Goal: Task Accomplishment & Management: Manage account settings

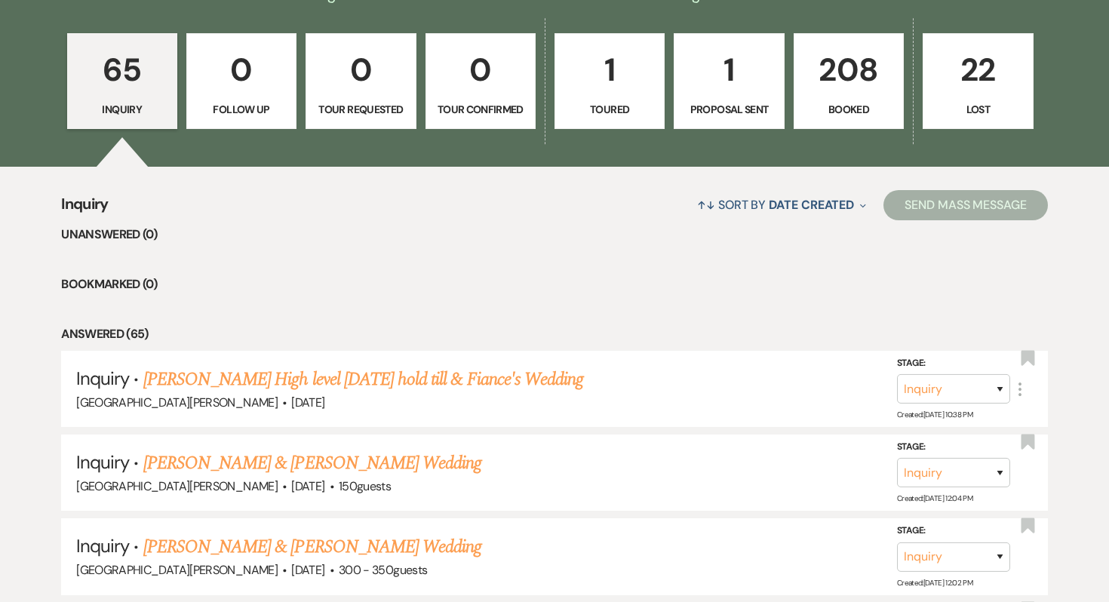
scroll to position [413, 0]
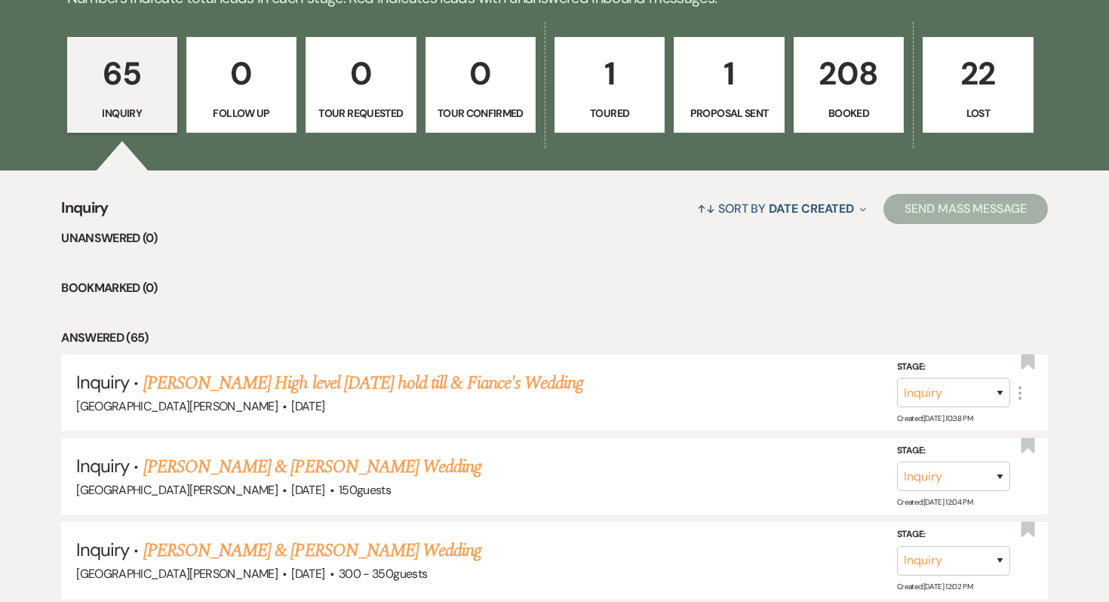
click at [857, 98] on link "208 Booked" at bounding box center [848, 85] width 110 height 97
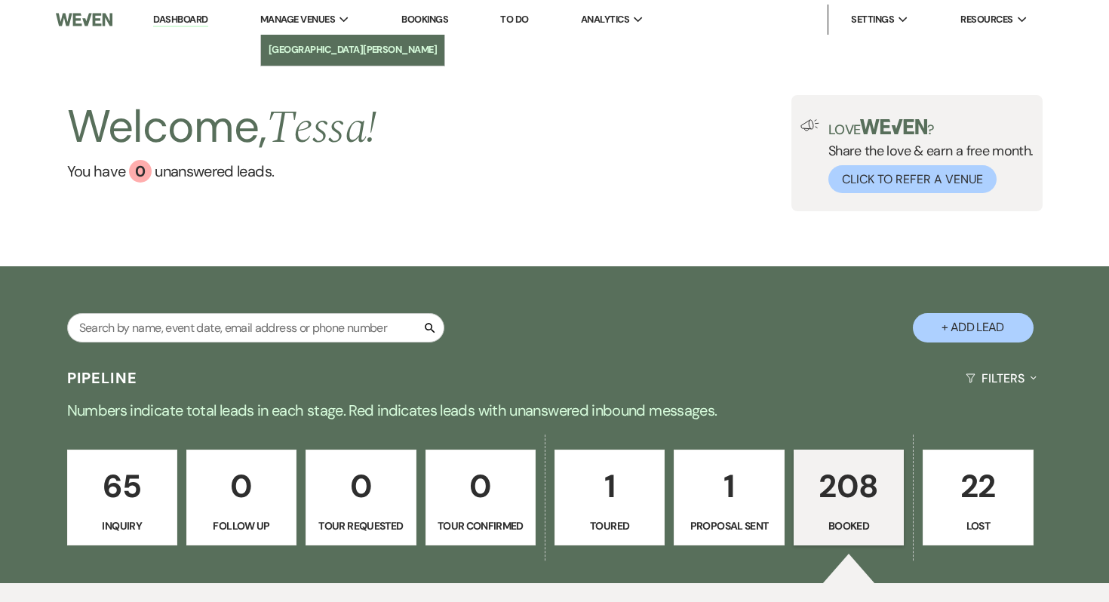
click at [329, 51] on li "[GEOGRAPHIC_DATA][PERSON_NAME]" at bounding box center [352, 49] width 169 height 15
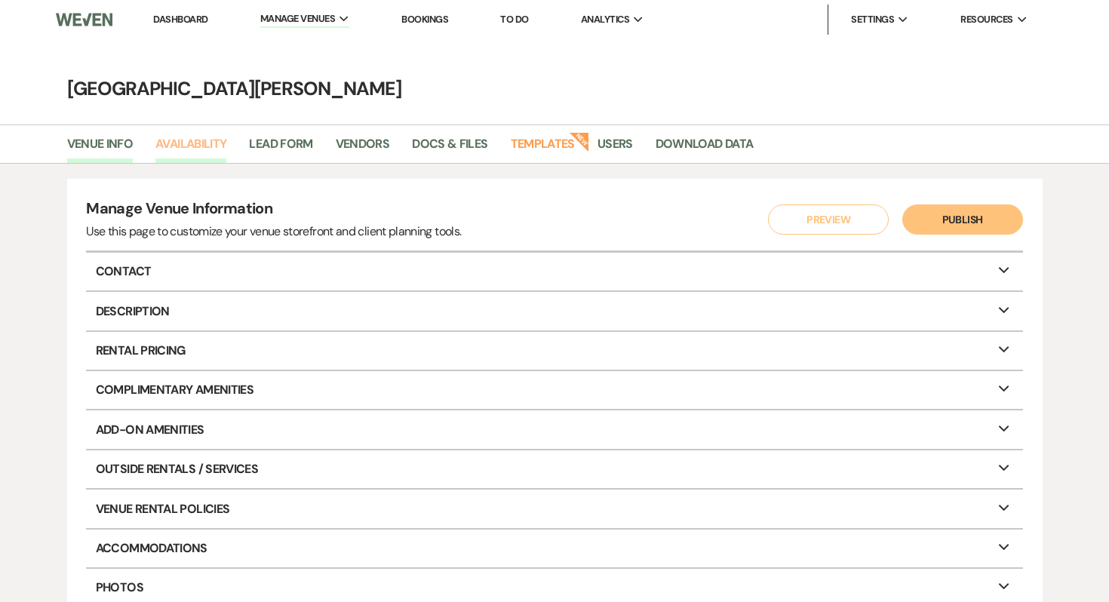
click at [207, 149] on link "Availability" at bounding box center [190, 148] width 71 height 29
select select "3"
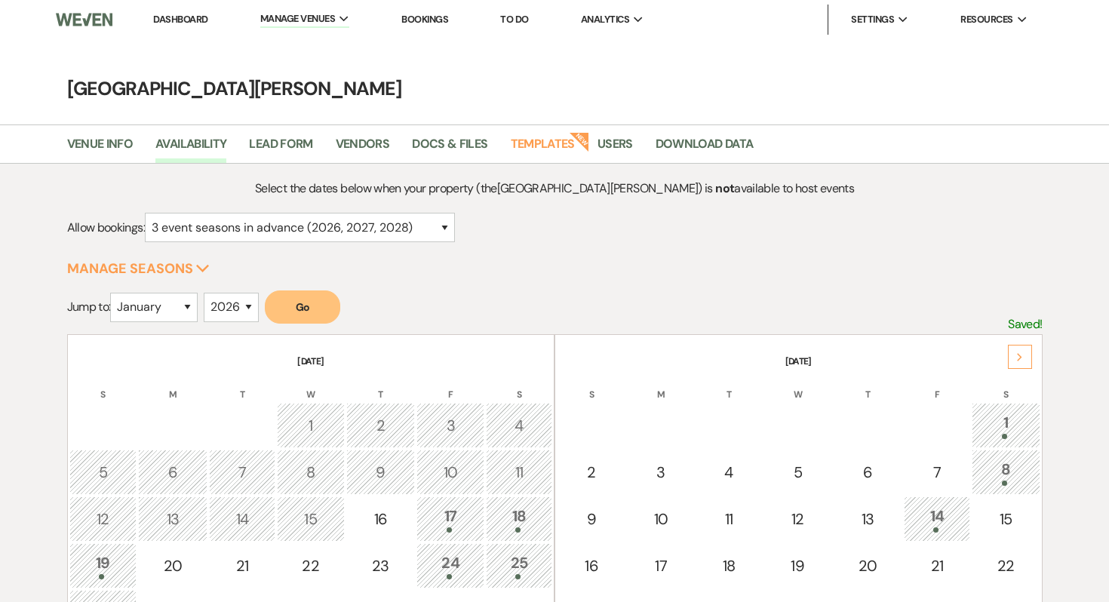
click at [1019, 367] on div "Next" at bounding box center [1020, 357] width 24 height 24
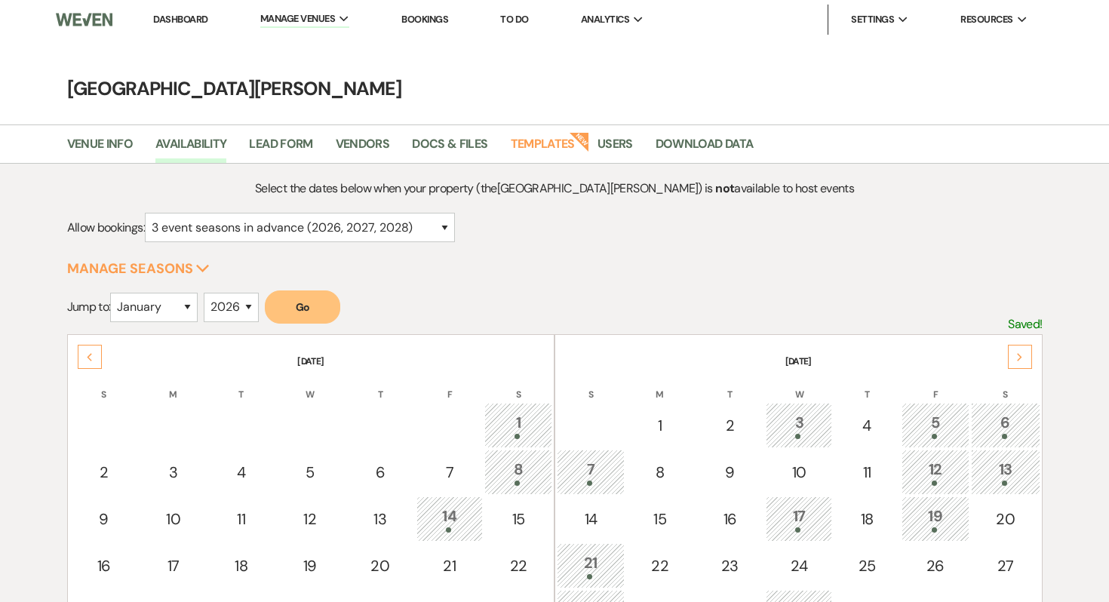
click at [1019, 367] on div "Next" at bounding box center [1020, 357] width 24 height 24
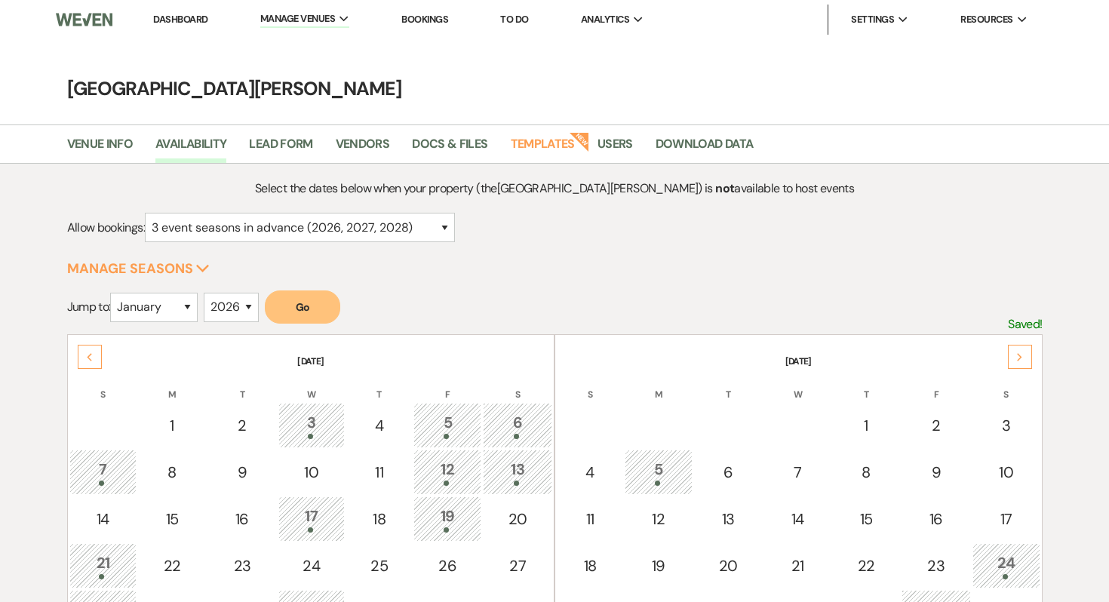
click at [1019, 367] on div "Next" at bounding box center [1020, 357] width 24 height 24
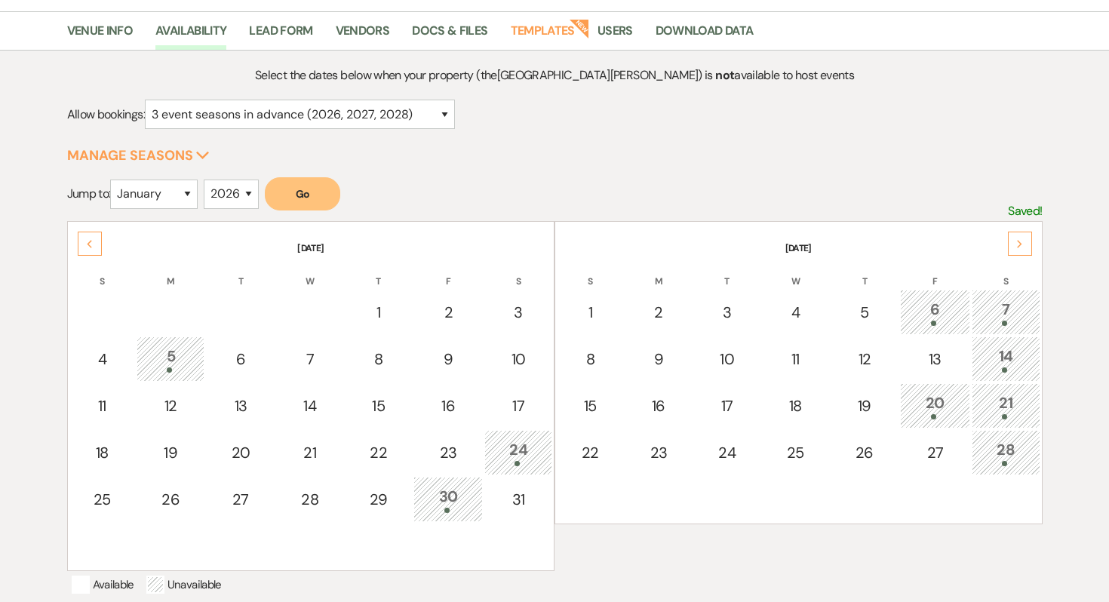
scroll to position [141, 0]
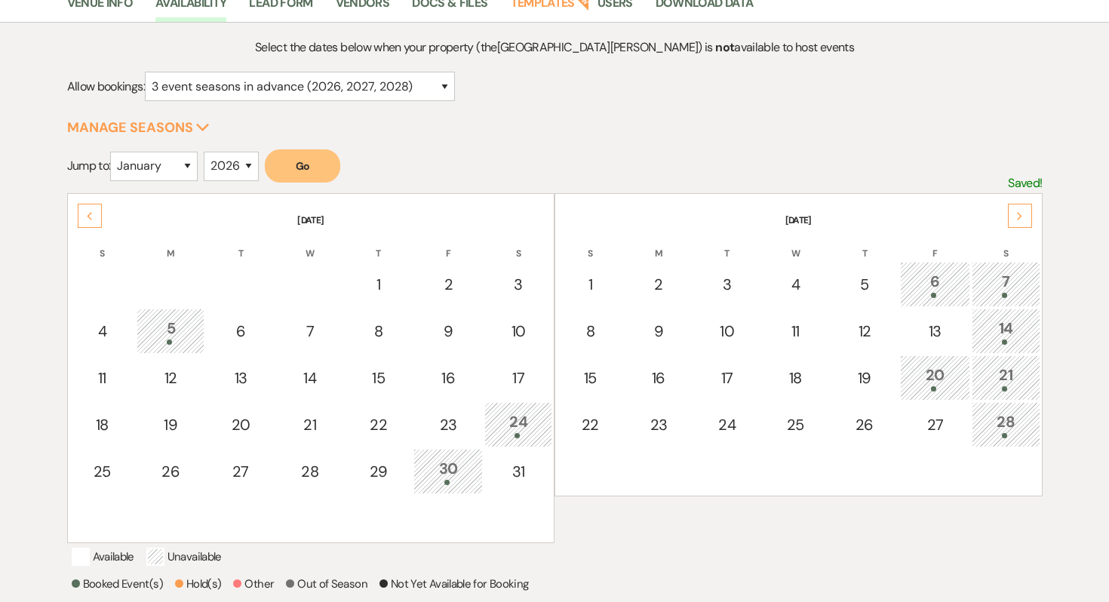
click at [1017, 212] on icon "Next" at bounding box center [1020, 216] width 8 height 9
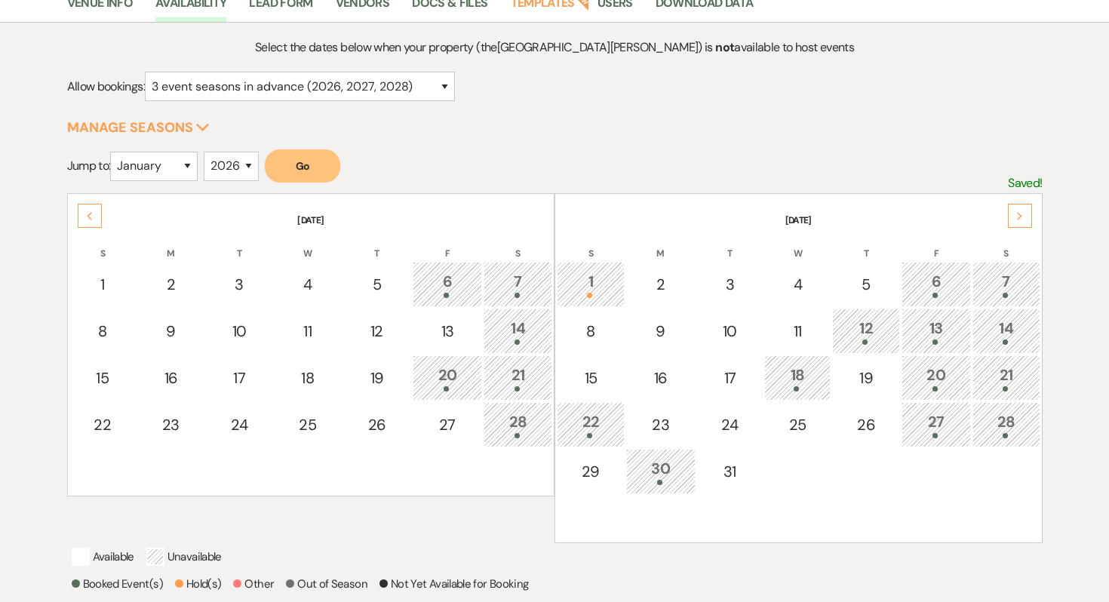
click at [1017, 212] on icon "Next" at bounding box center [1020, 216] width 8 height 9
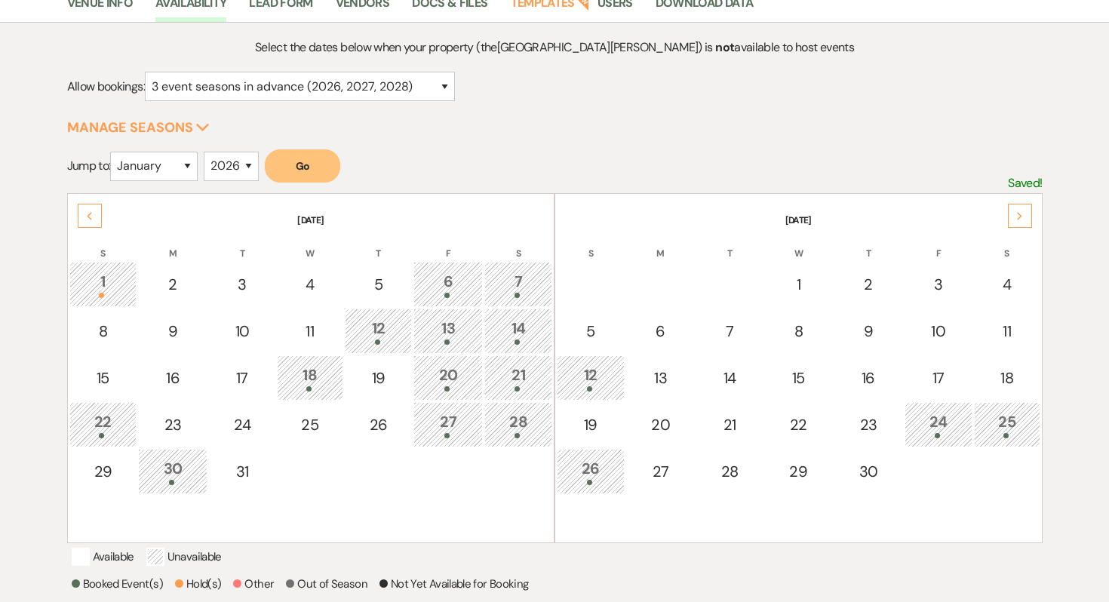
click at [1017, 212] on icon "Next" at bounding box center [1020, 216] width 8 height 9
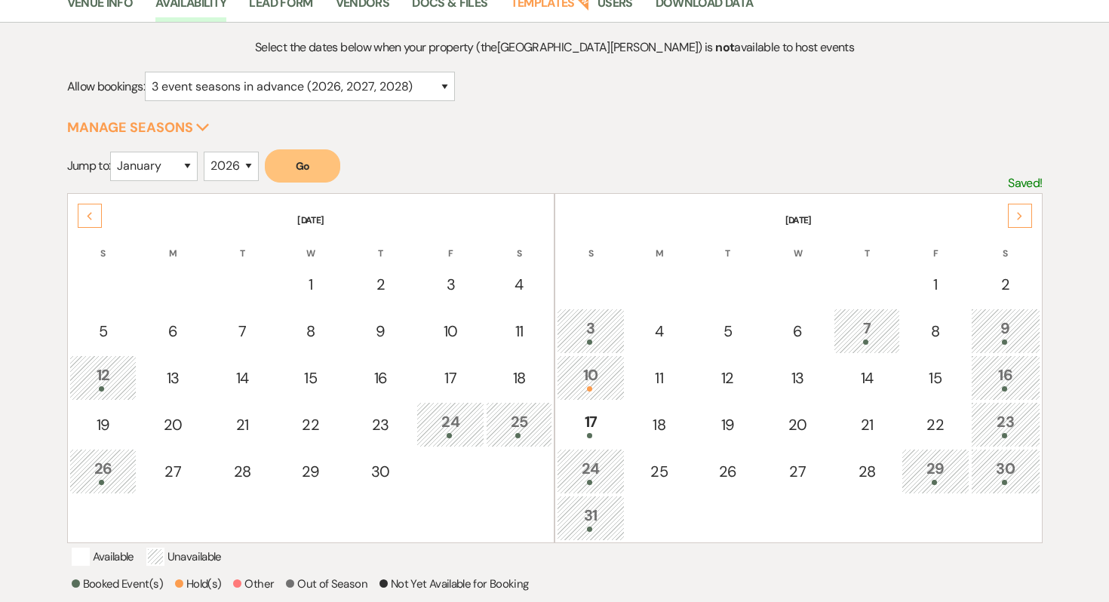
click at [1017, 212] on icon "Next" at bounding box center [1020, 216] width 8 height 9
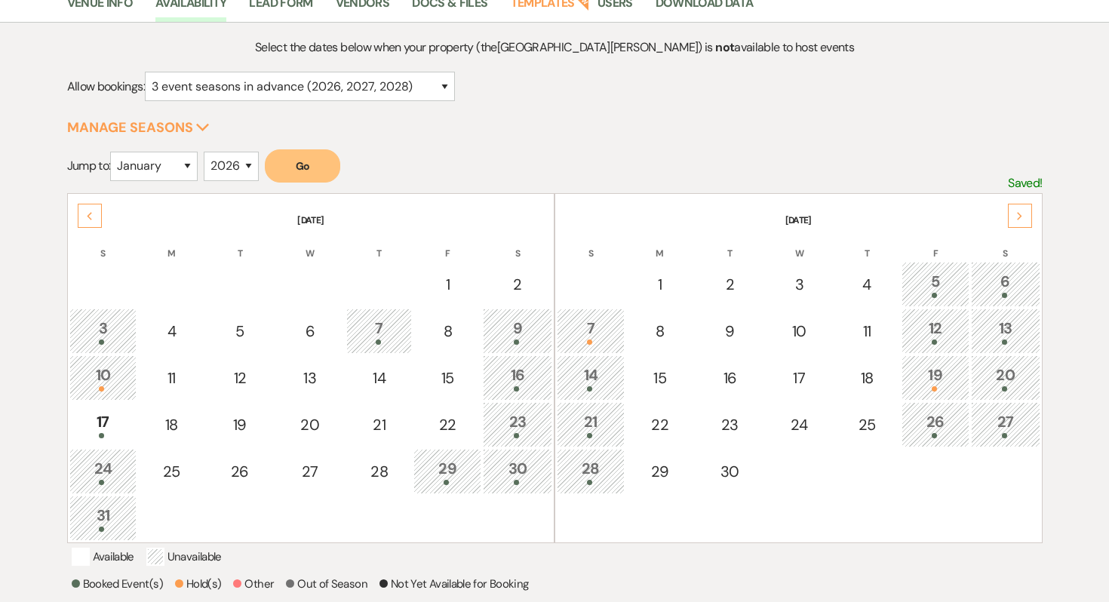
click at [1017, 212] on icon "Next" at bounding box center [1020, 216] width 8 height 9
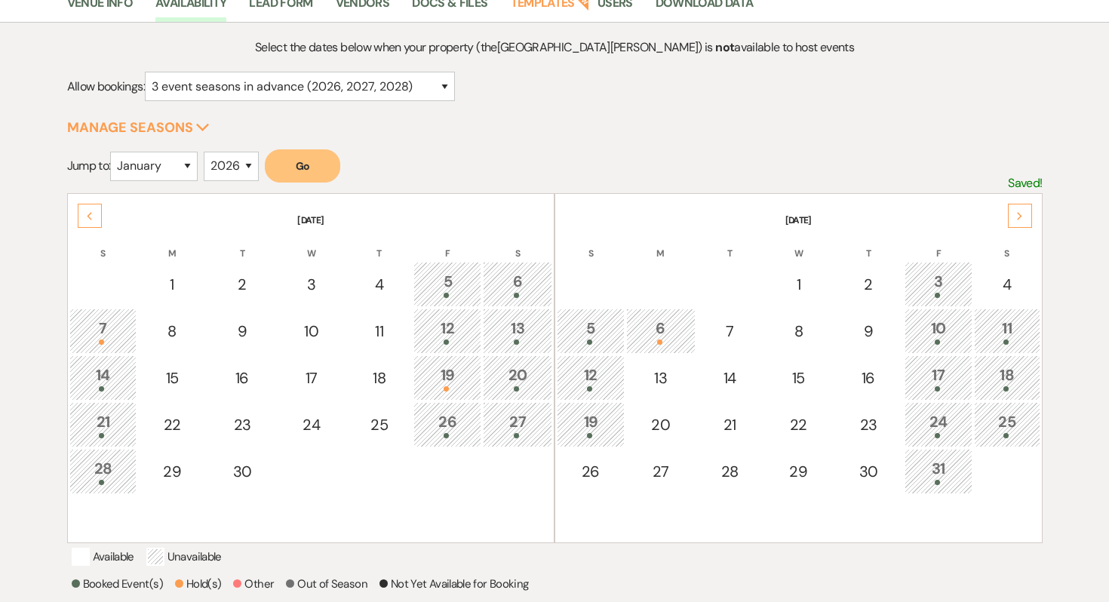
click at [1014, 238] on th "S" at bounding box center [1007, 245] width 66 height 32
click at [1022, 219] on icon "Next" at bounding box center [1020, 216] width 8 height 9
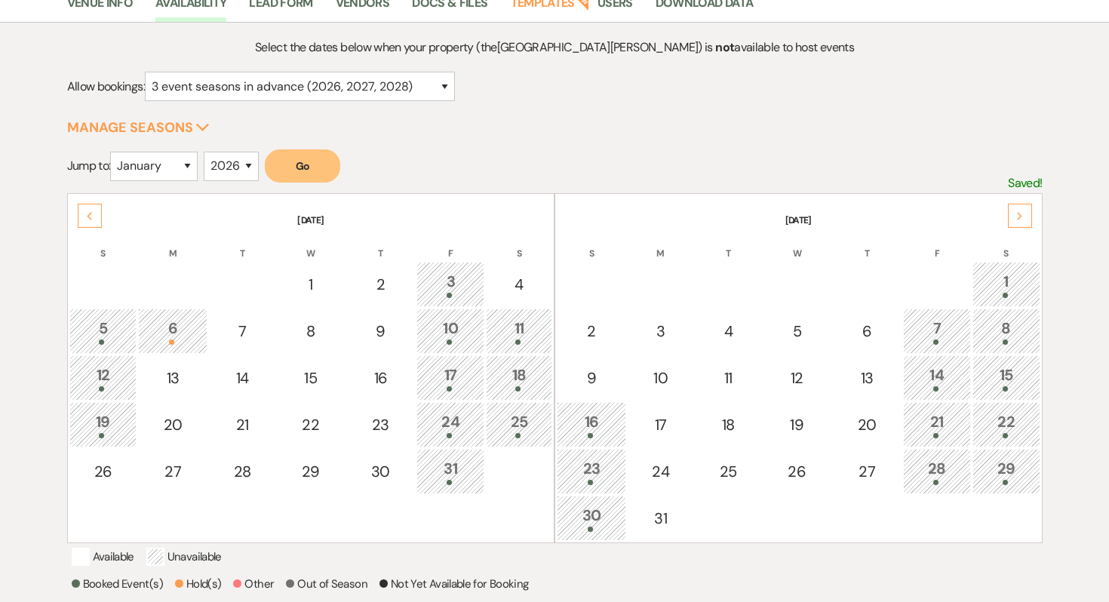
click at [84, 209] on div "Previous" at bounding box center [90, 216] width 24 height 24
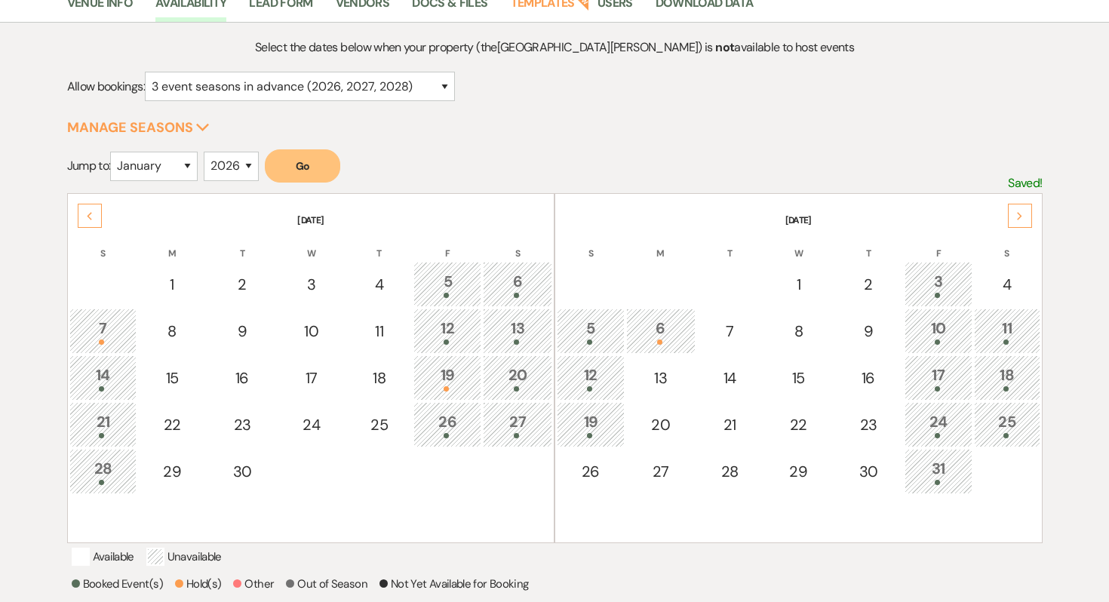
click at [1020, 215] on use at bounding box center [1019, 216] width 5 height 8
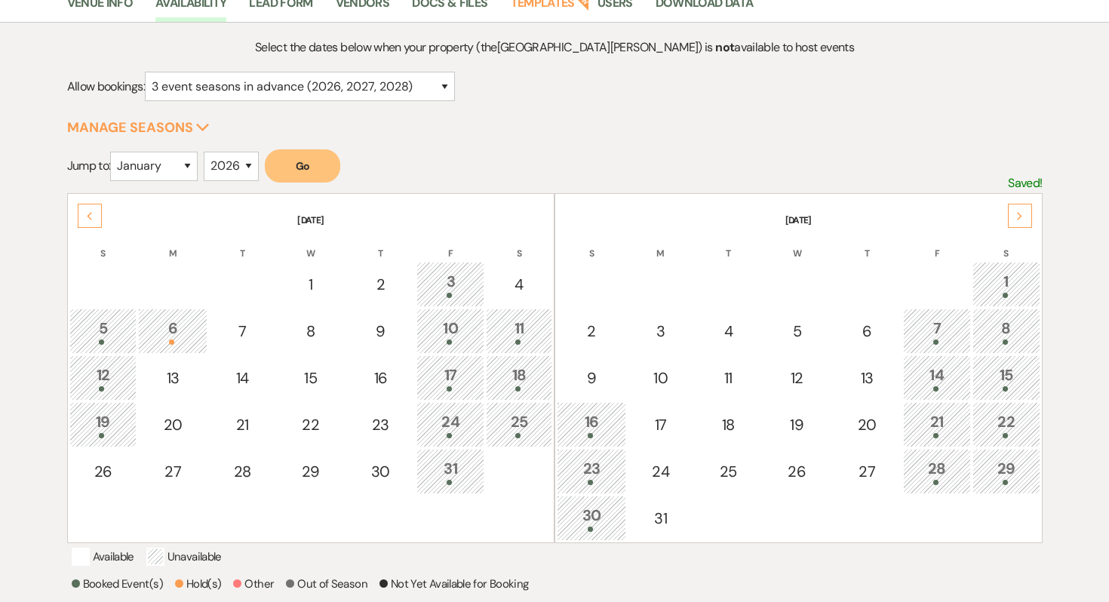
click at [1026, 216] on div "Next" at bounding box center [1020, 216] width 24 height 24
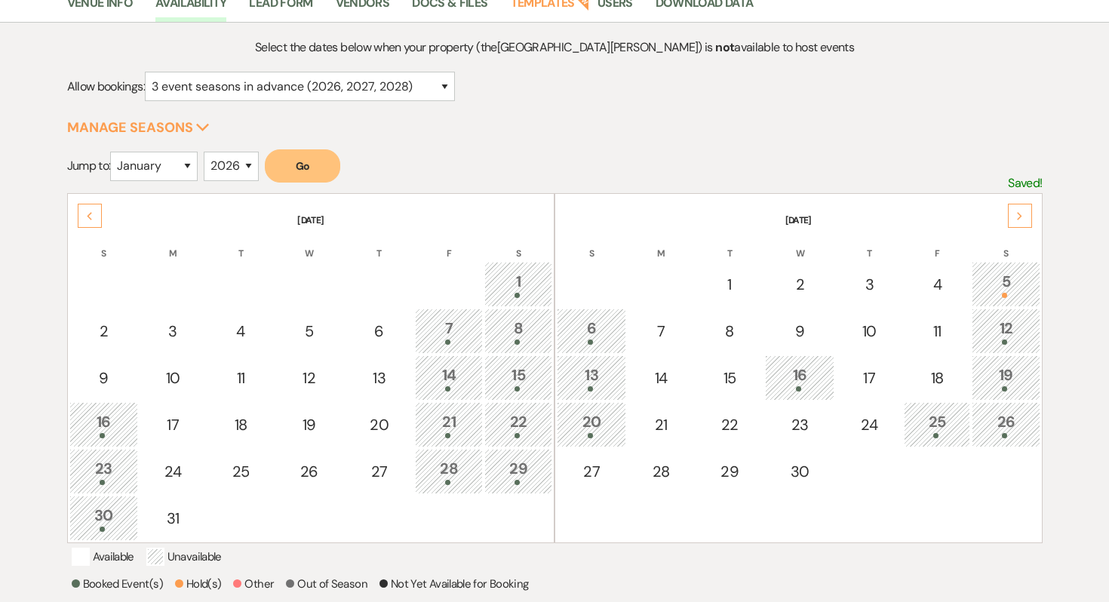
click at [1025, 207] on div "Next" at bounding box center [1020, 216] width 24 height 24
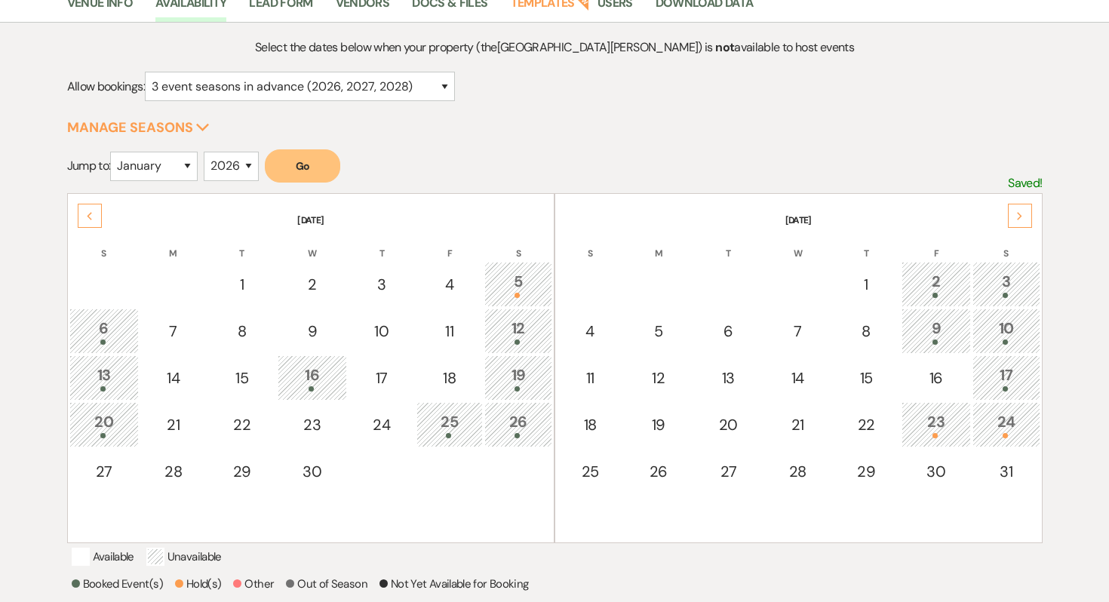
click at [1025, 207] on div "Next" at bounding box center [1020, 216] width 24 height 24
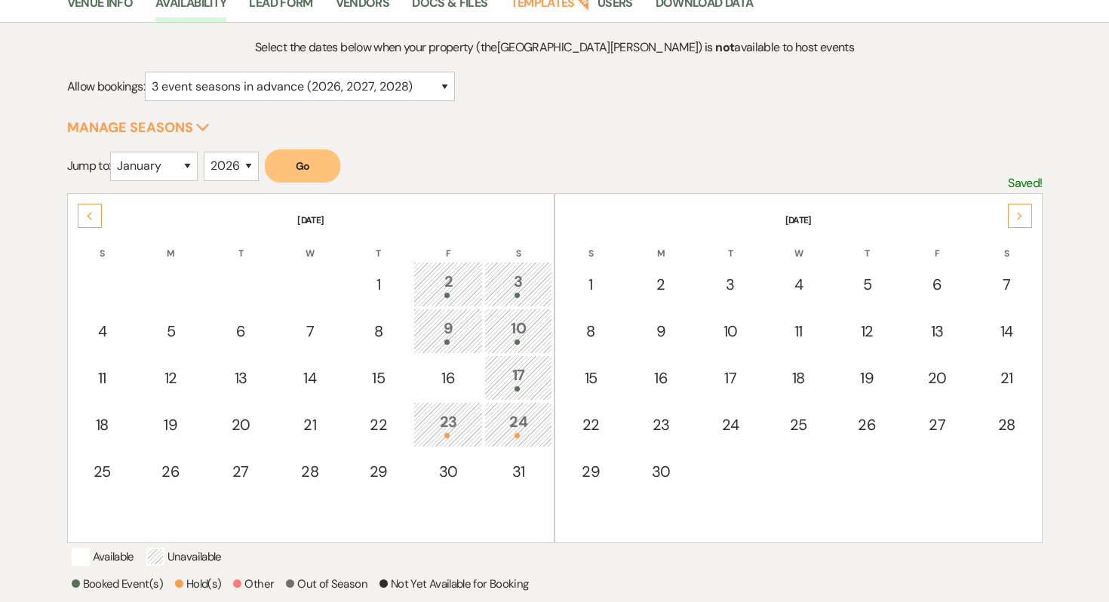
click at [84, 221] on div "Previous" at bounding box center [90, 216] width 24 height 24
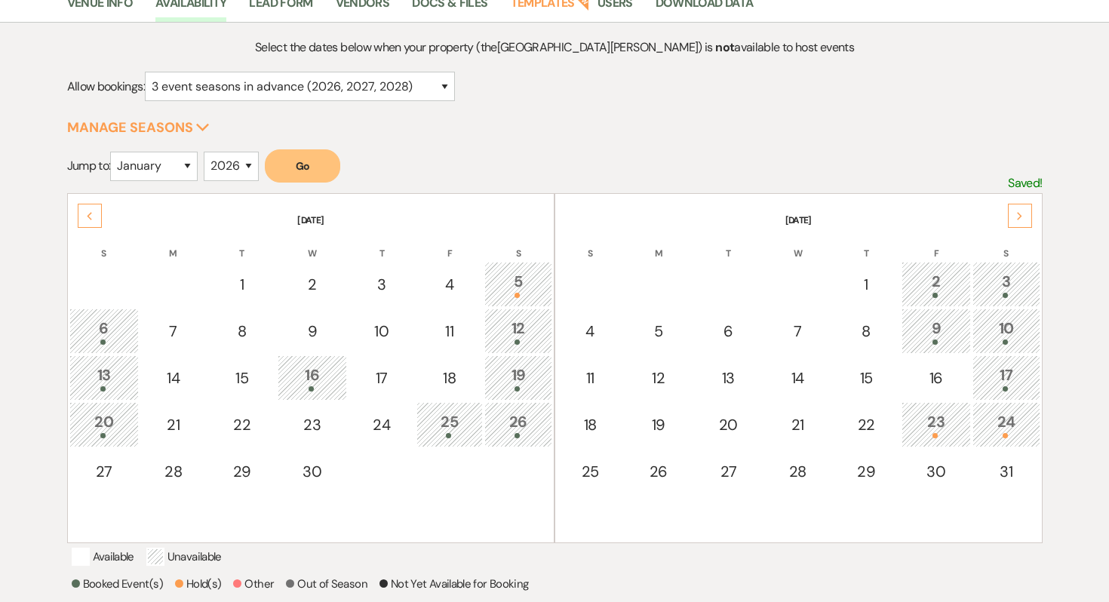
click at [84, 221] on div "Previous" at bounding box center [90, 216] width 24 height 24
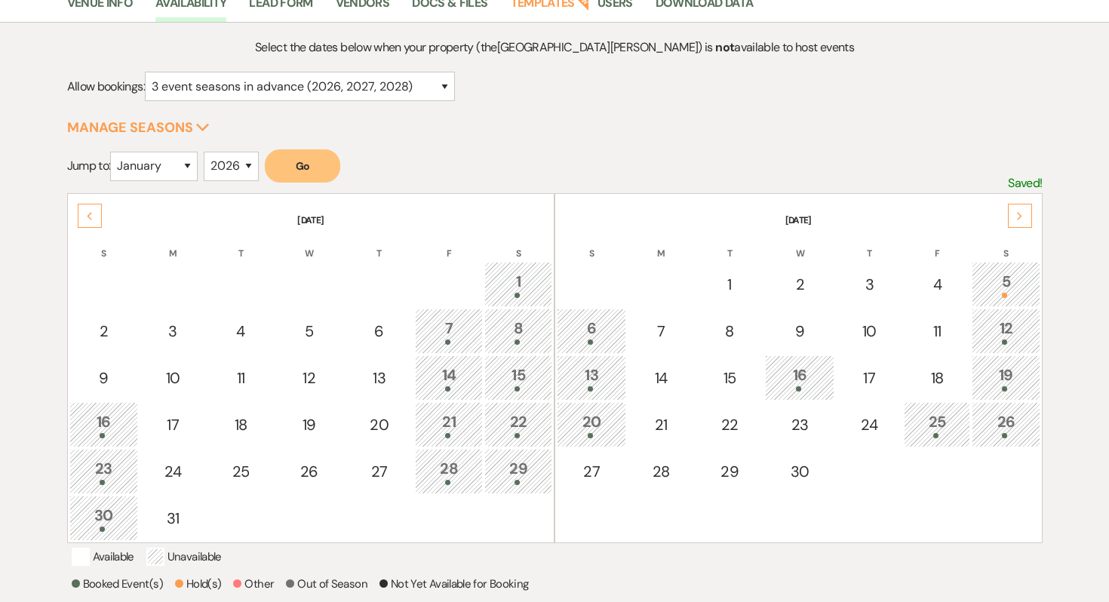
click at [1026, 222] on div "Next" at bounding box center [1020, 216] width 24 height 24
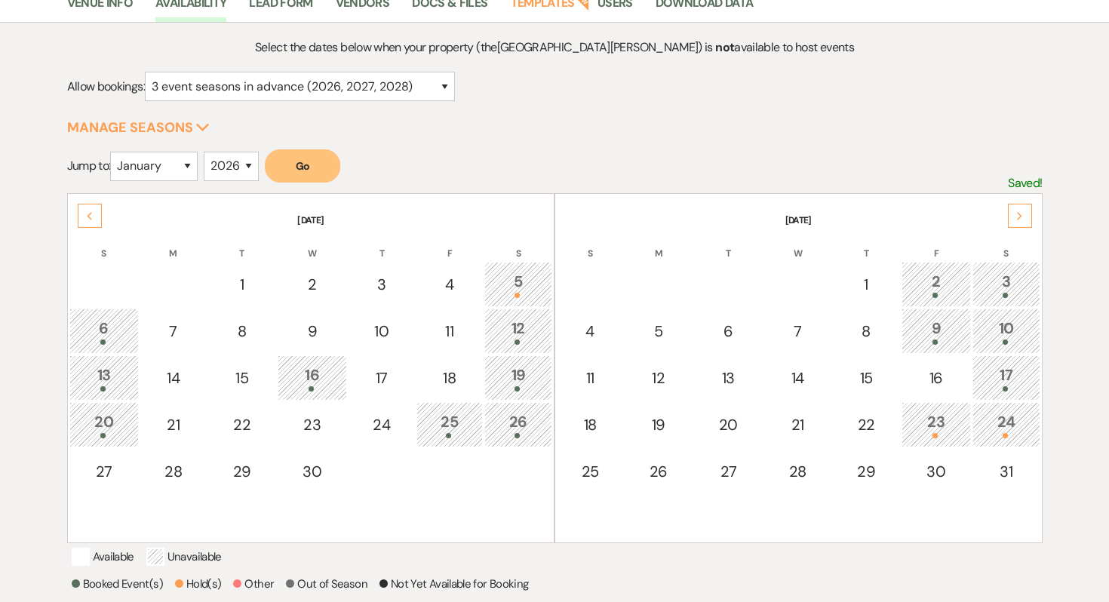
click at [80, 222] on div "Previous" at bounding box center [90, 216] width 24 height 24
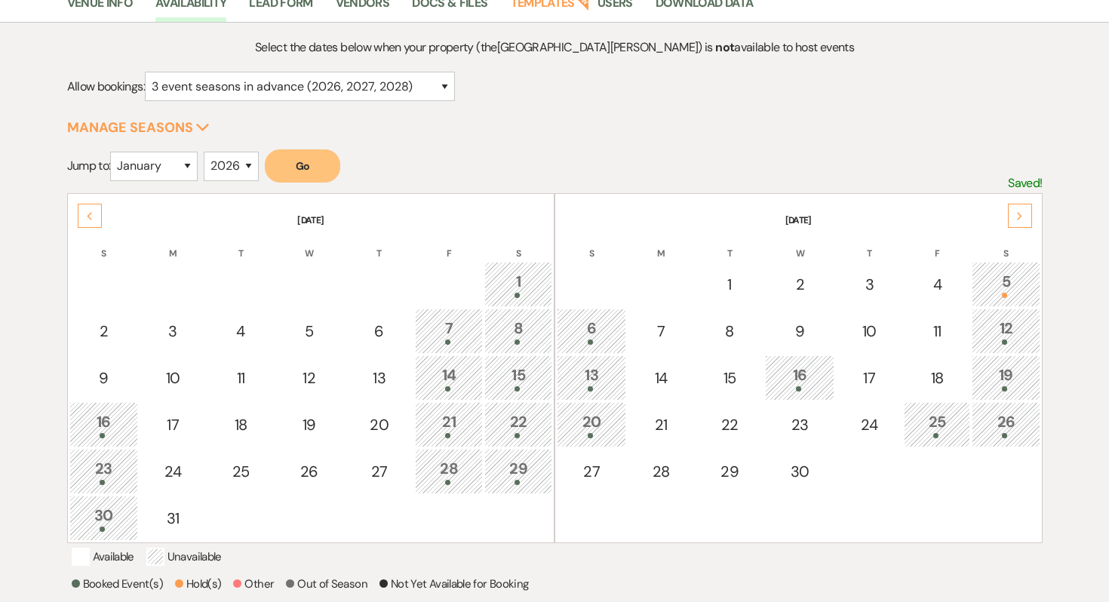
click at [80, 222] on div "Previous" at bounding box center [90, 216] width 24 height 24
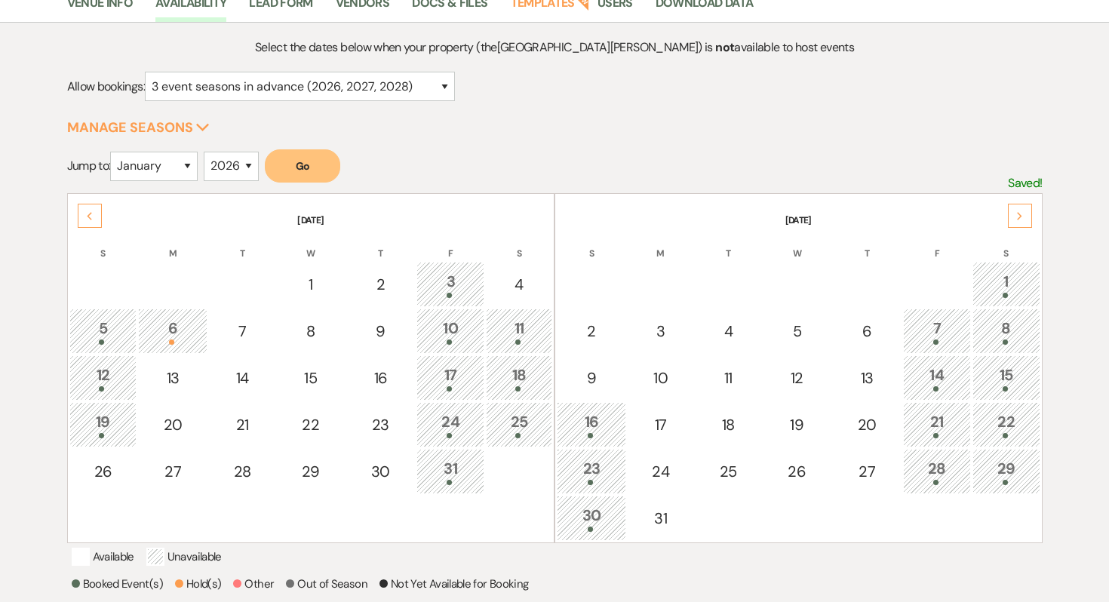
click at [80, 222] on div "Previous" at bounding box center [90, 216] width 24 height 24
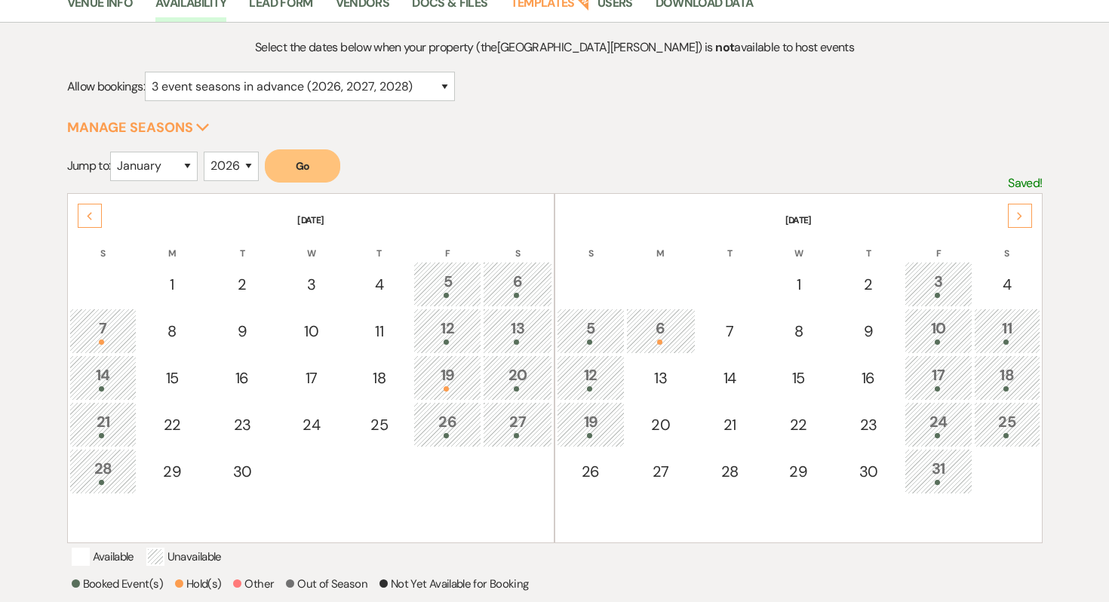
click at [80, 222] on div "Previous" at bounding box center [90, 216] width 24 height 24
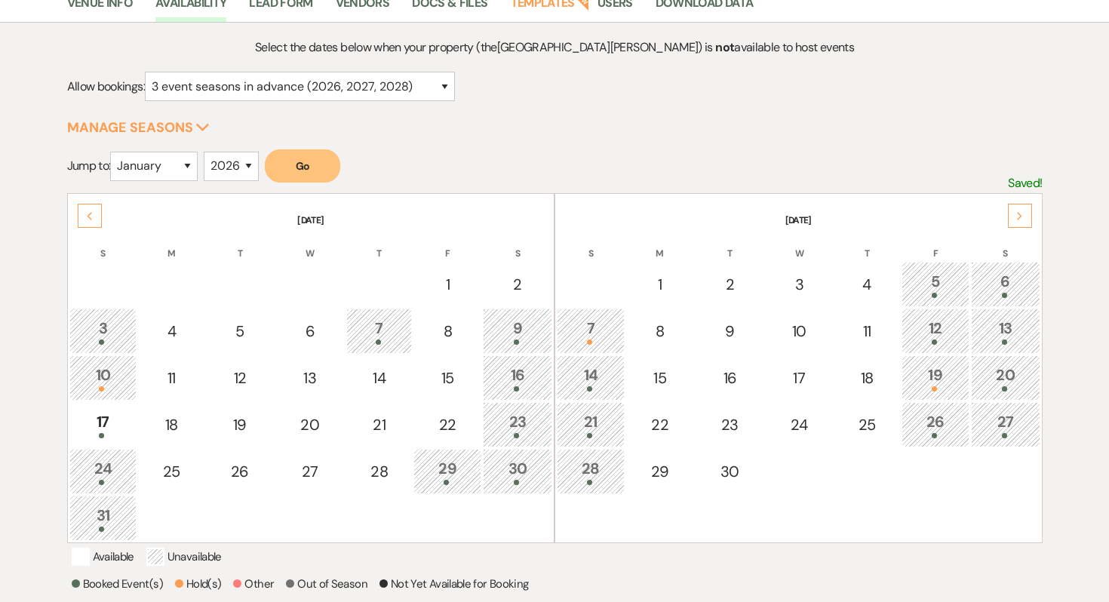
click at [89, 220] on div "Previous" at bounding box center [90, 216] width 24 height 24
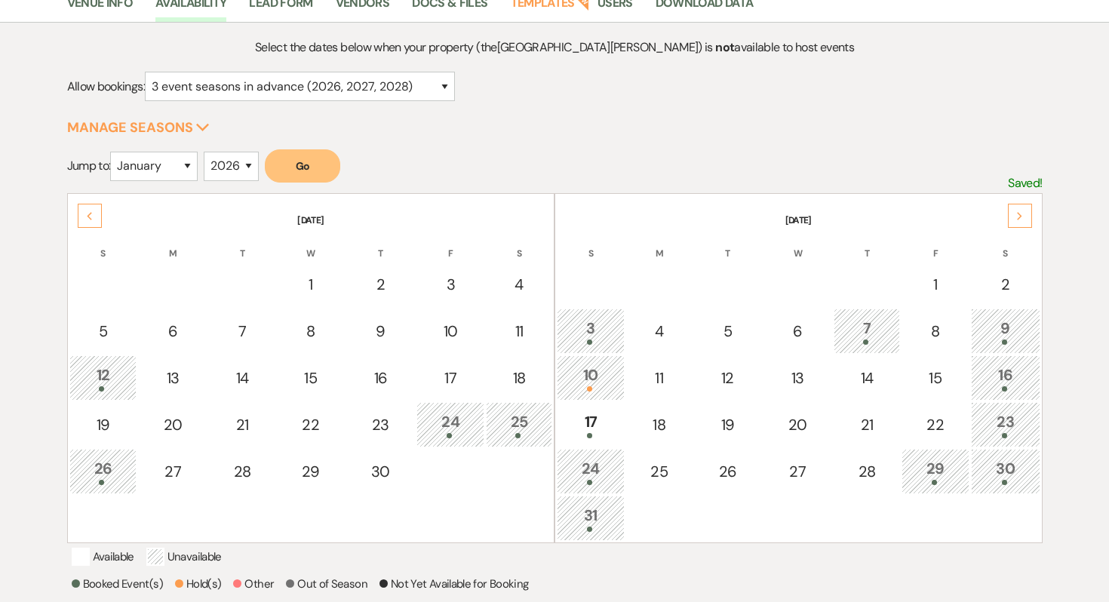
click at [1025, 225] on div "Next" at bounding box center [1020, 216] width 24 height 24
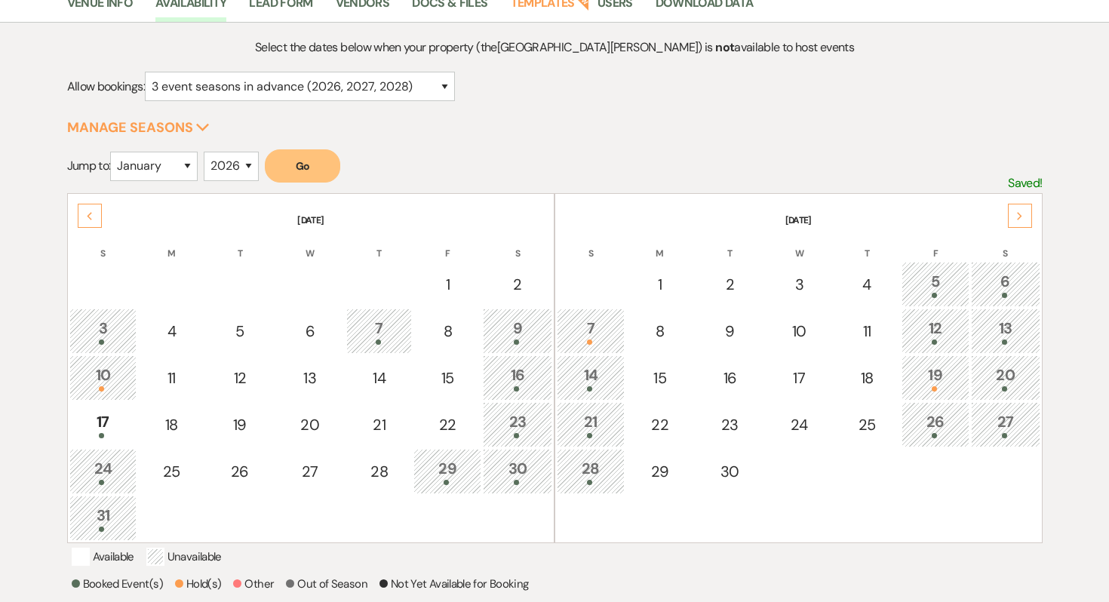
click at [1025, 225] on div "Next" at bounding box center [1020, 216] width 24 height 24
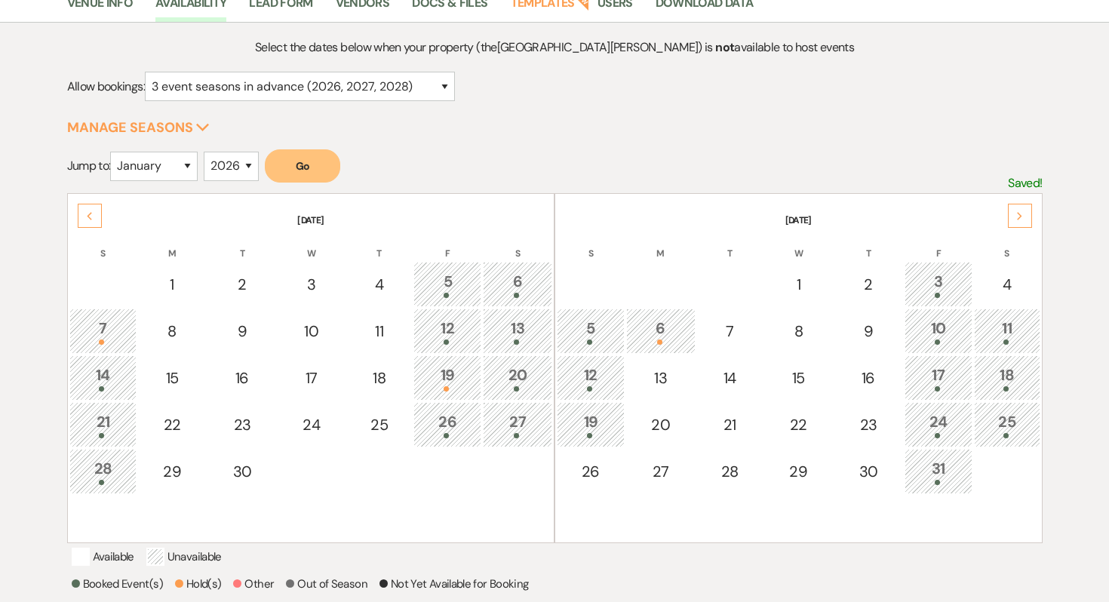
click at [1025, 225] on div "Next" at bounding box center [1020, 216] width 24 height 24
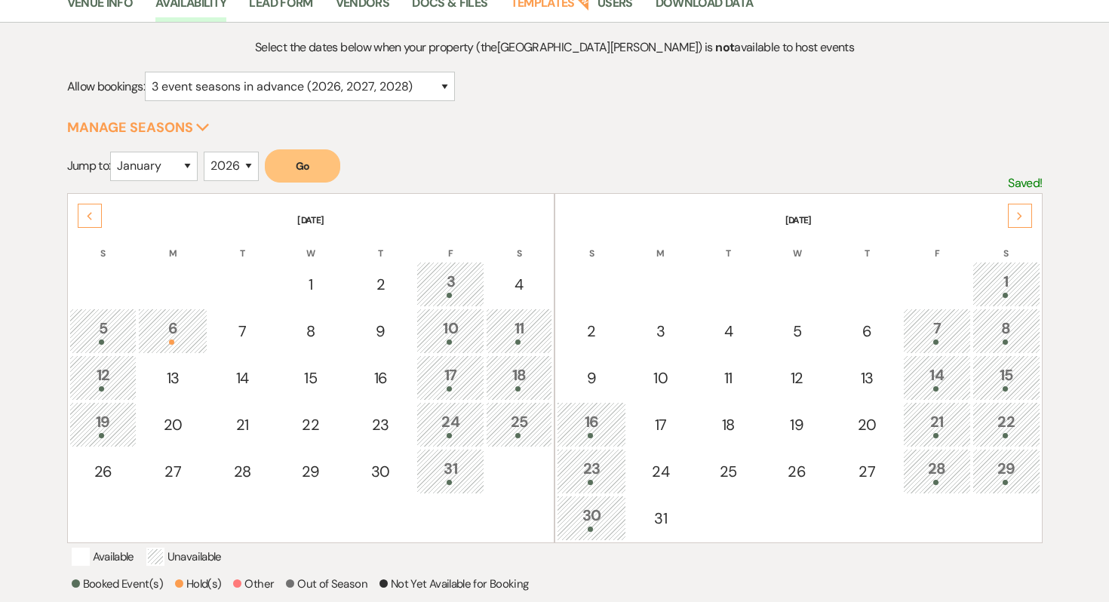
click at [1025, 225] on div "Next" at bounding box center [1020, 216] width 24 height 24
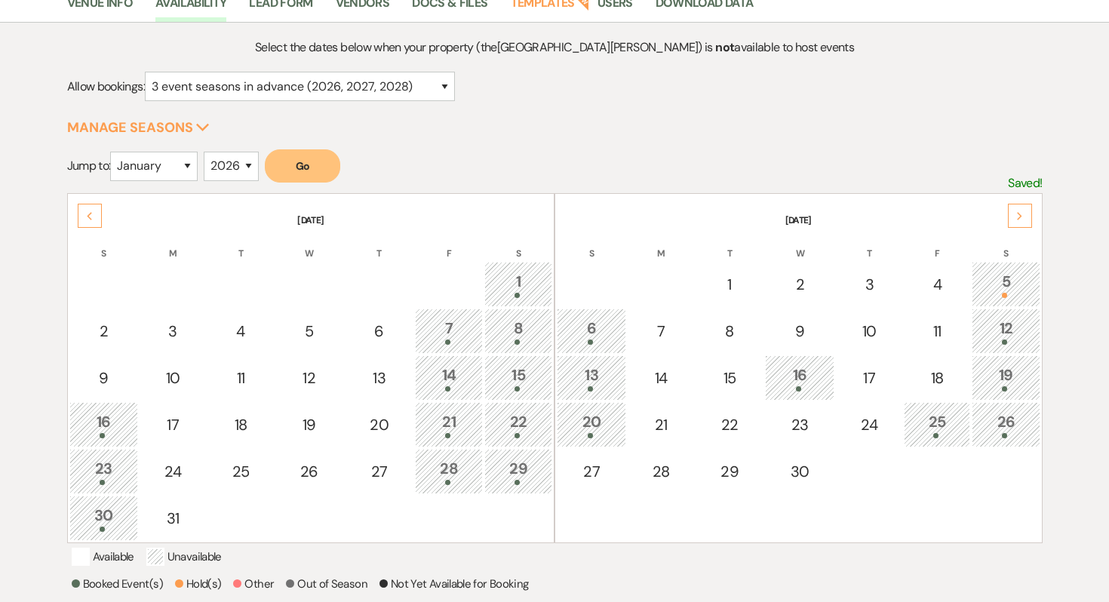
click at [1025, 225] on div "Next" at bounding box center [1020, 216] width 24 height 24
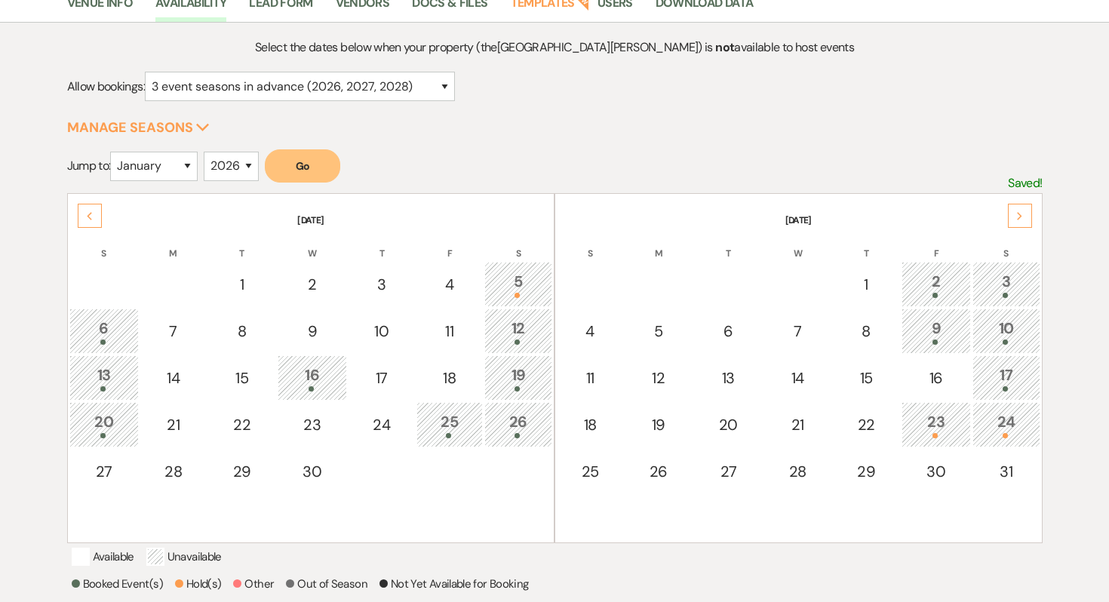
click at [1015, 220] on div "Next" at bounding box center [1020, 216] width 24 height 24
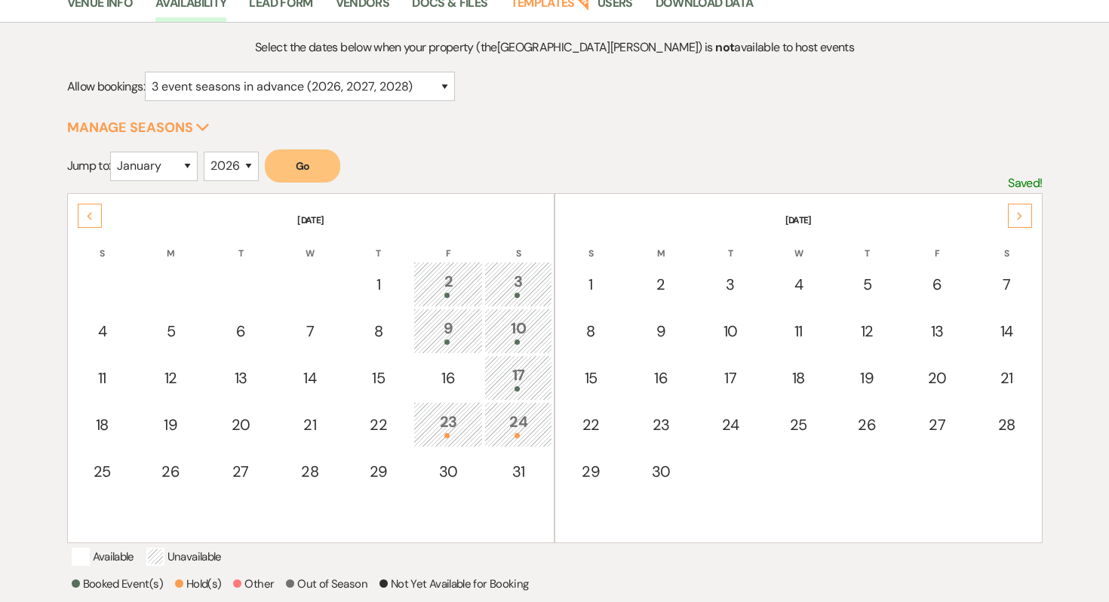
click at [91, 219] on div "Previous" at bounding box center [90, 216] width 24 height 24
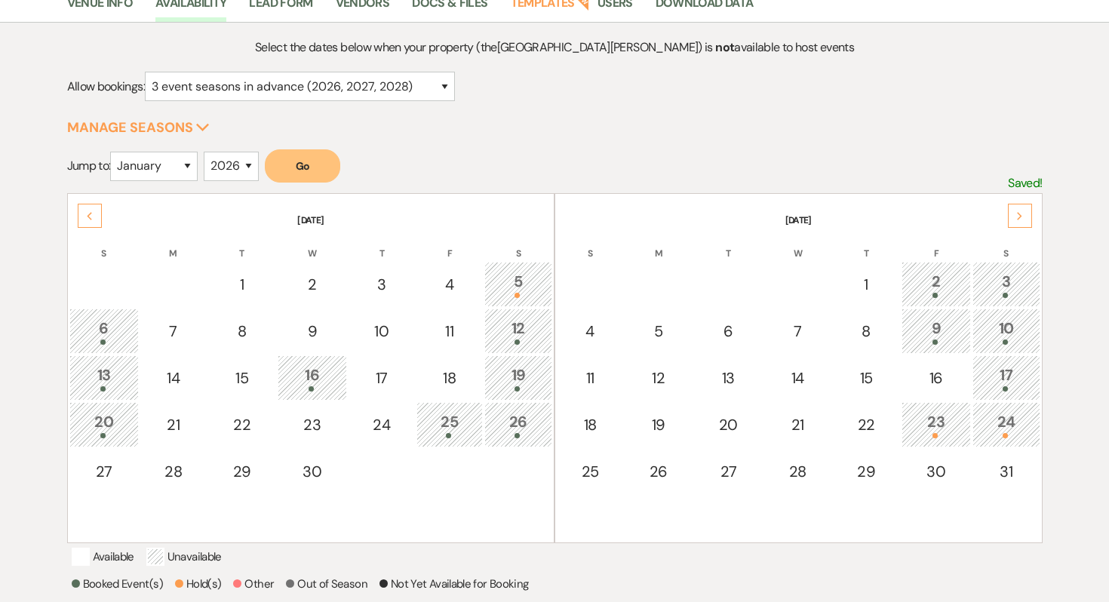
click at [1023, 213] on div "Next" at bounding box center [1020, 216] width 24 height 24
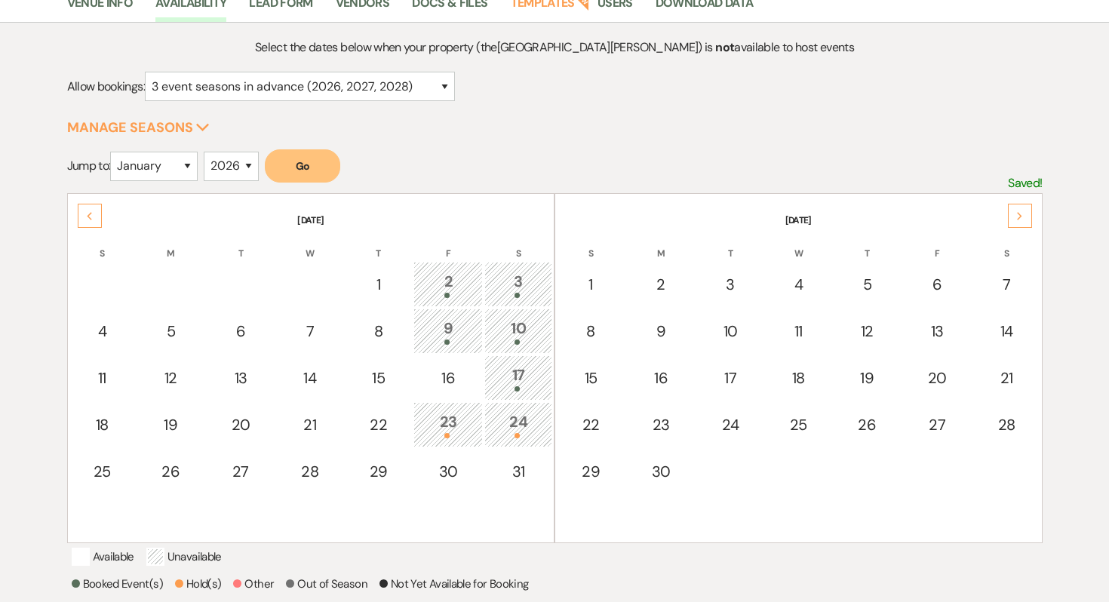
click at [1020, 217] on icon "Next" at bounding box center [1020, 216] width 8 height 9
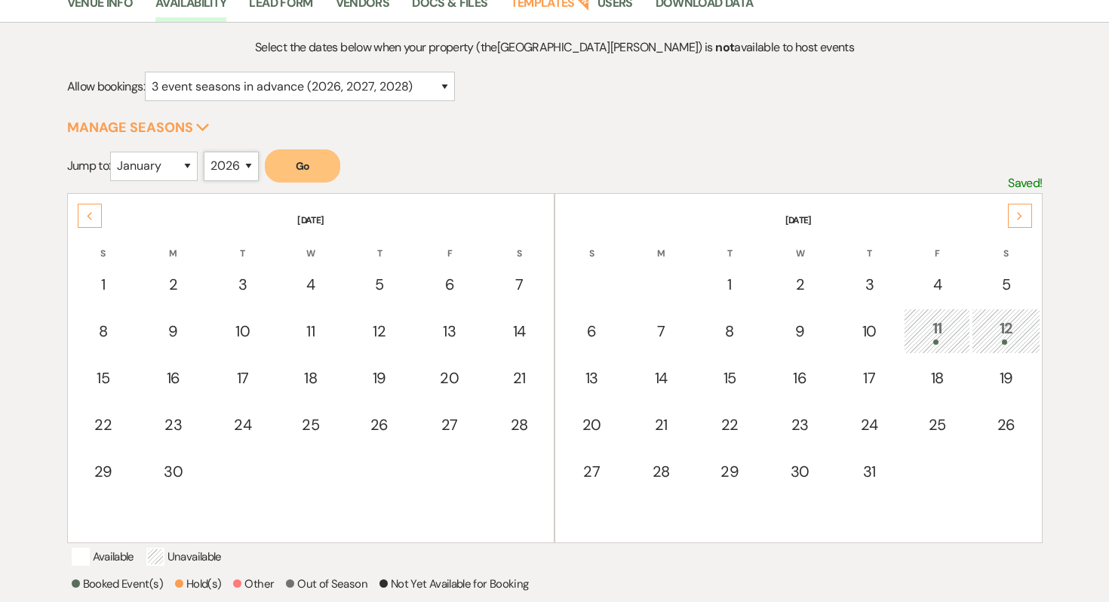
click at [219, 161] on select "2025 2026 2027 2028 2029" at bounding box center [231, 166] width 55 height 29
select select "2027"
click at [207, 152] on select "2025 2026 2027 2028 2029" at bounding box center [231, 166] width 55 height 29
click at [183, 162] on select "January February March April May June July August September October November De…" at bounding box center [153, 166] width 87 height 29
select select "6"
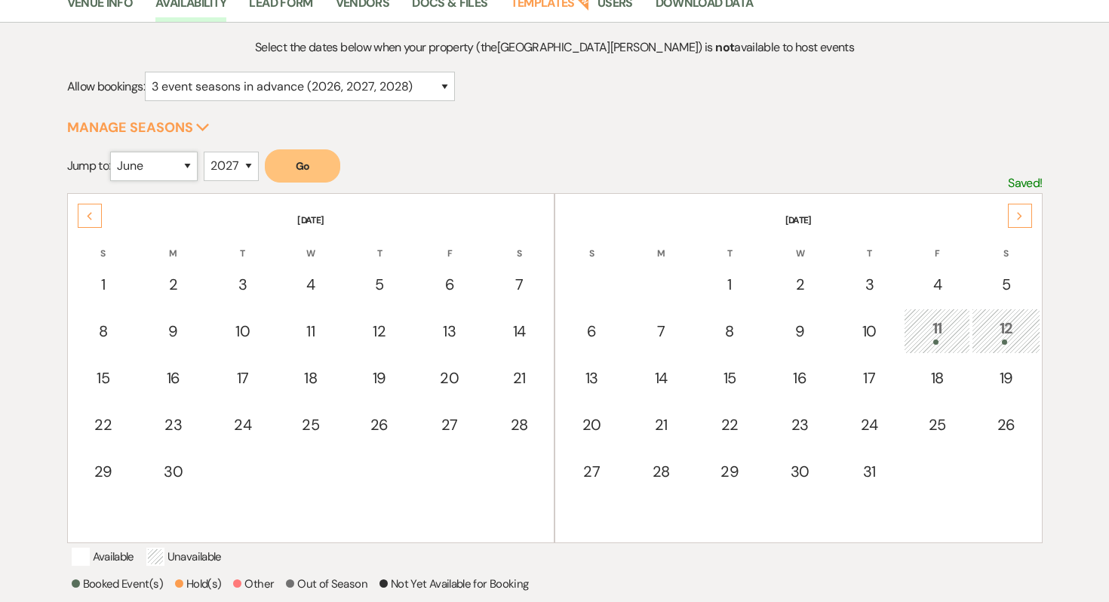
click at [114, 152] on select "January February March April May June July August September October November De…" at bounding box center [153, 166] width 87 height 29
click at [312, 163] on button "Go" at bounding box center [302, 165] width 75 height 33
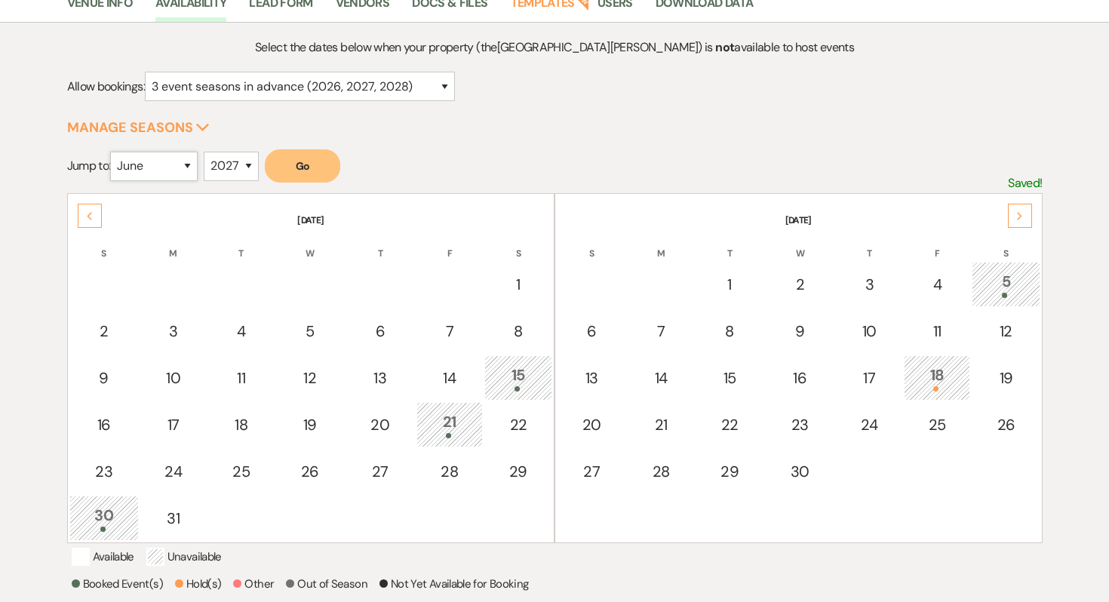
click at [173, 172] on select "January February March April May June July August September October November De…" at bounding box center [153, 166] width 87 height 29
click at [244, 160] on select "2025 2026 2027 2028 2029" at bounding box center [231, 166] width 55 height 29
select select "2026"
click at [207, 152] on select "2025 2026 2027 2028 2029" at bounding box center [231, 166] width 55 height 29
click at [308, 167] on button "Go" at bounding box center [302, 165] width 75 height 33
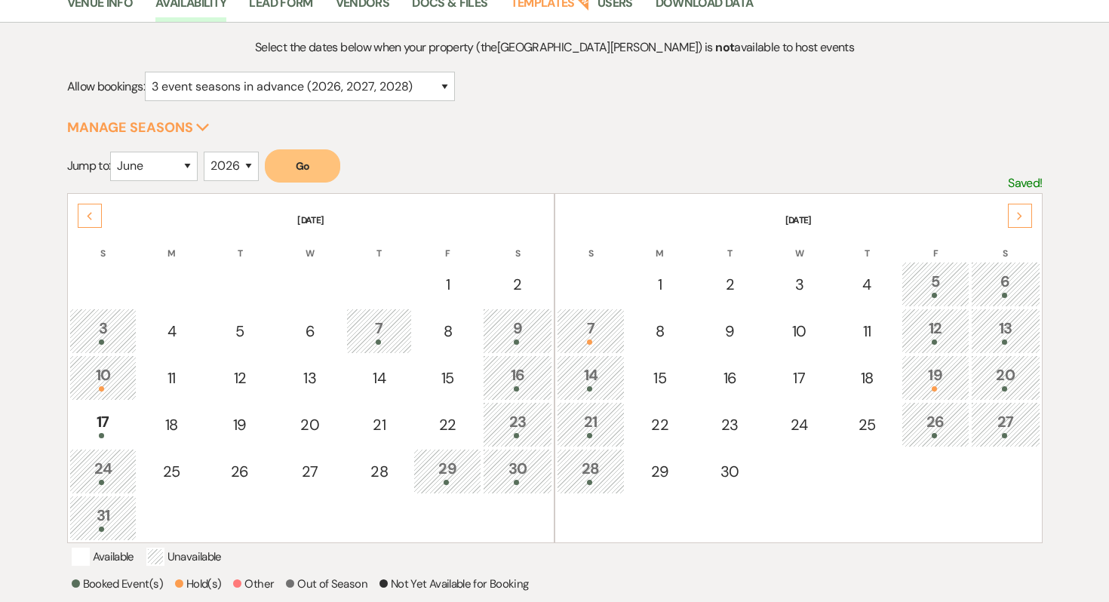
click at [1023, 208] on div "Next" at bounding box center [1020, 216] width 24 height 24
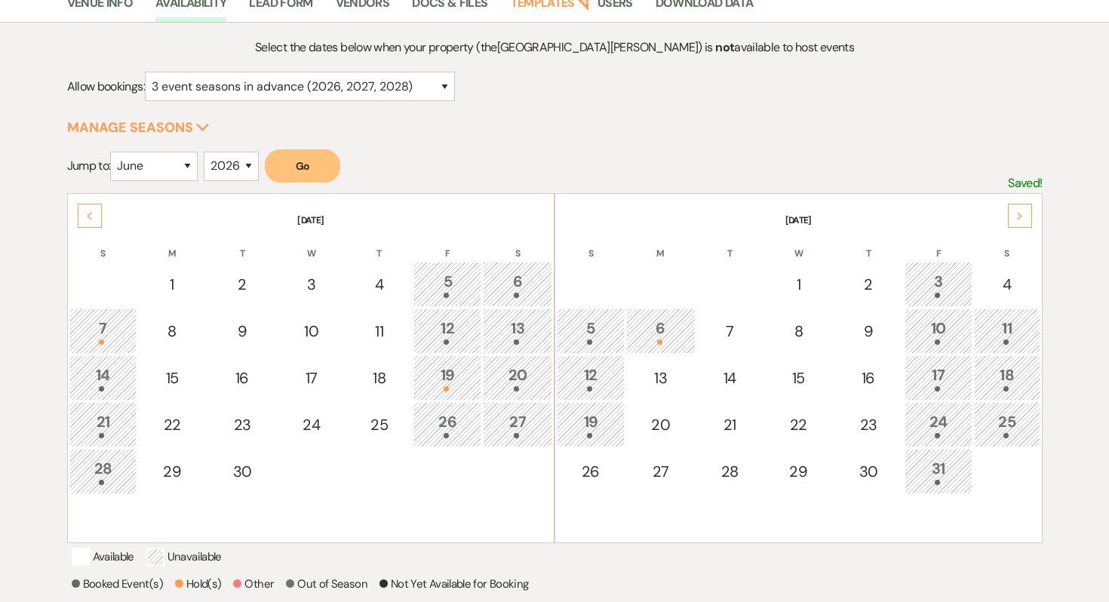
click at [97, 318] on div "7" at bounding box center [103, 331] width 51 height 28
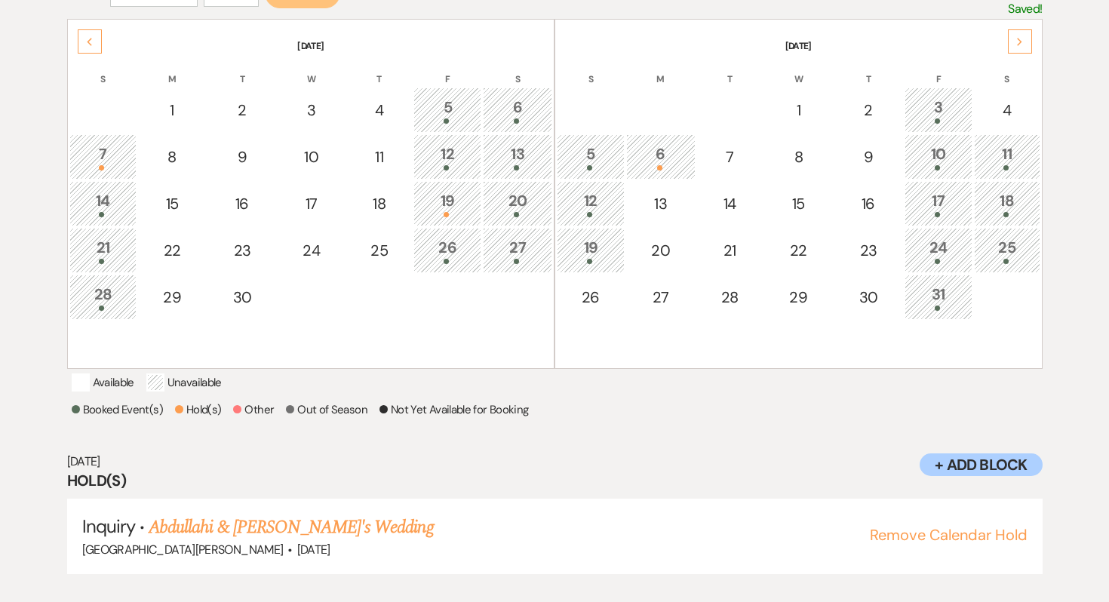
scroll to position [314, 0]
click at [205, 542] on link "Abdullahi & [PERSON_NAME]'s Wedding" at bounding box center [291, 528] width 284 height 27
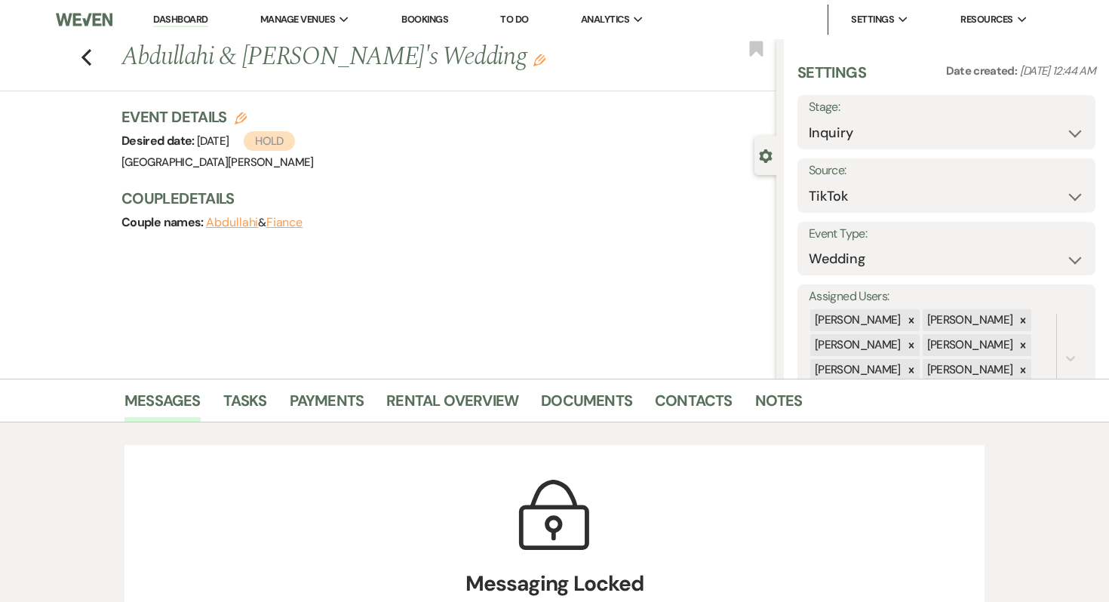
scroll to position [26, 0]
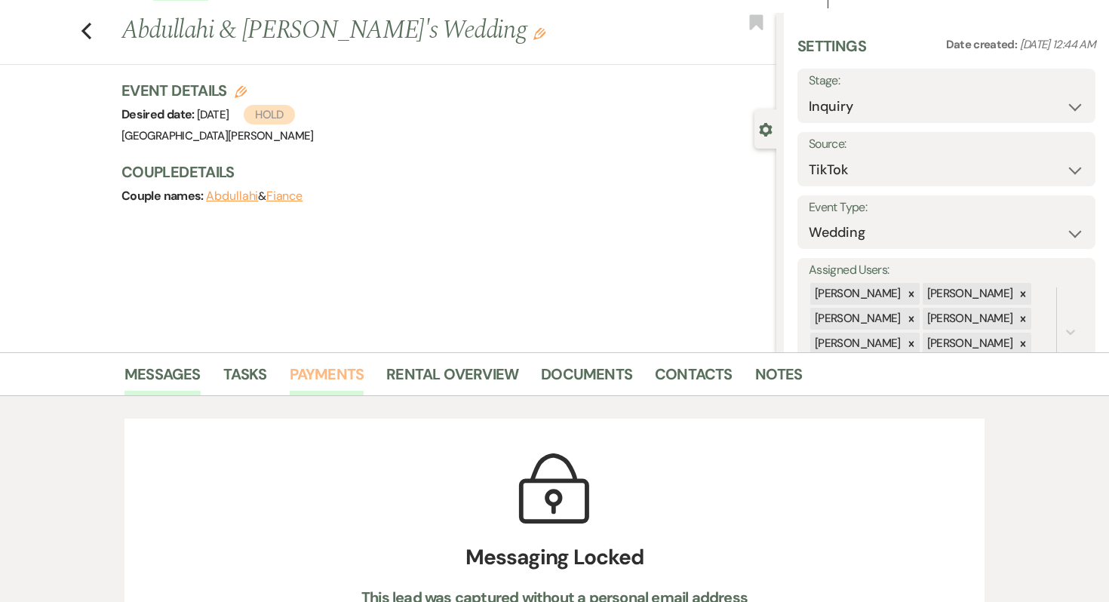
click at [320, 384] on link "Payments" at bounding box center [327, 378] width 75 height 33
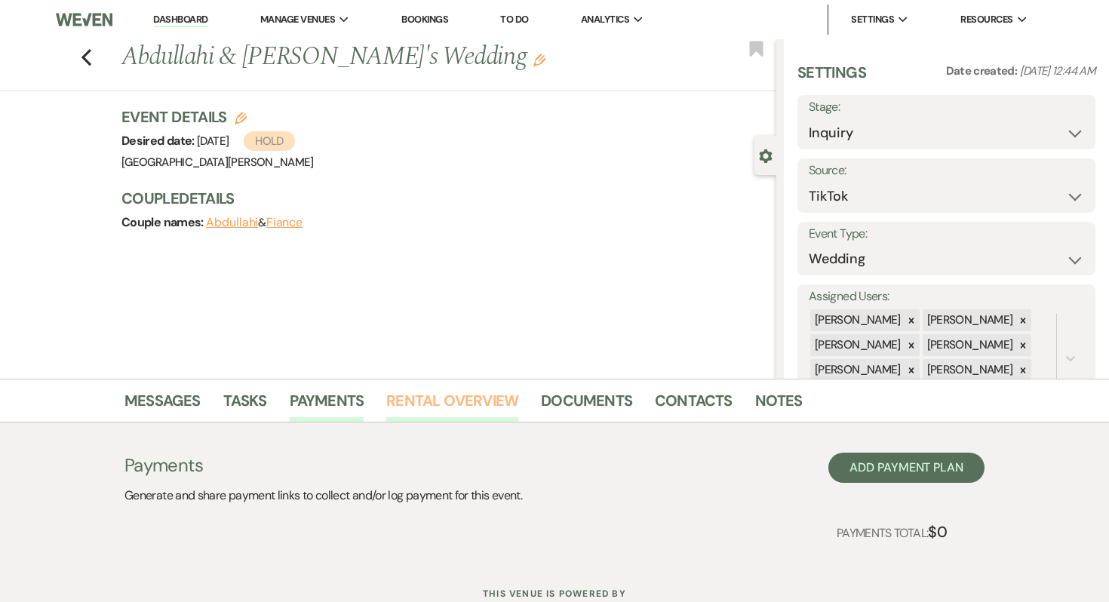
click at [454, 394] on link "Rental Overview" at bounding box center [452, 404] width 132 height 33
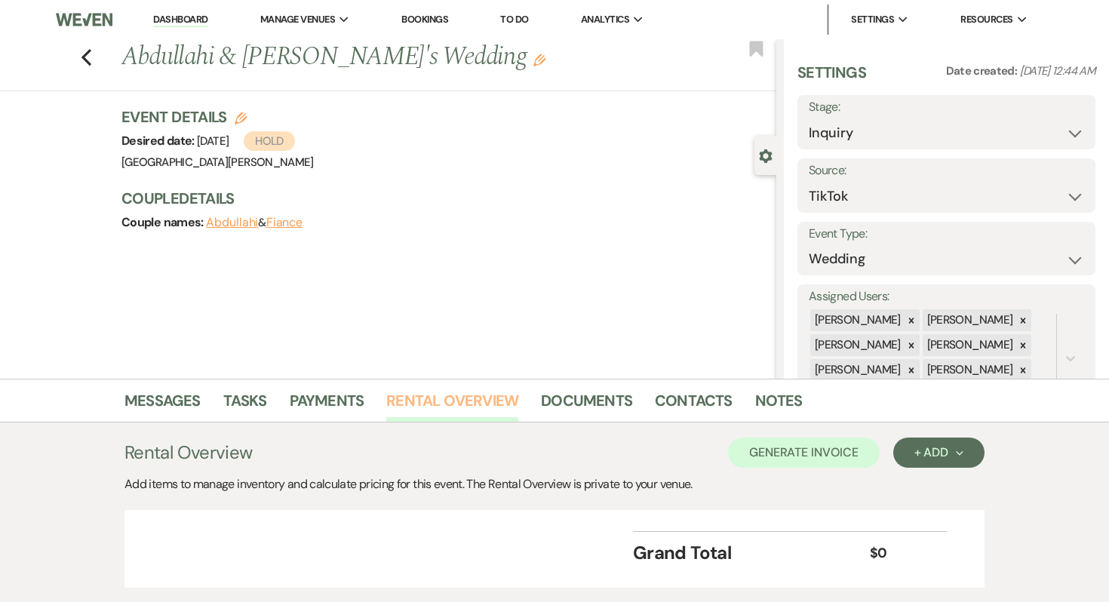
scroll to position [98, 0]
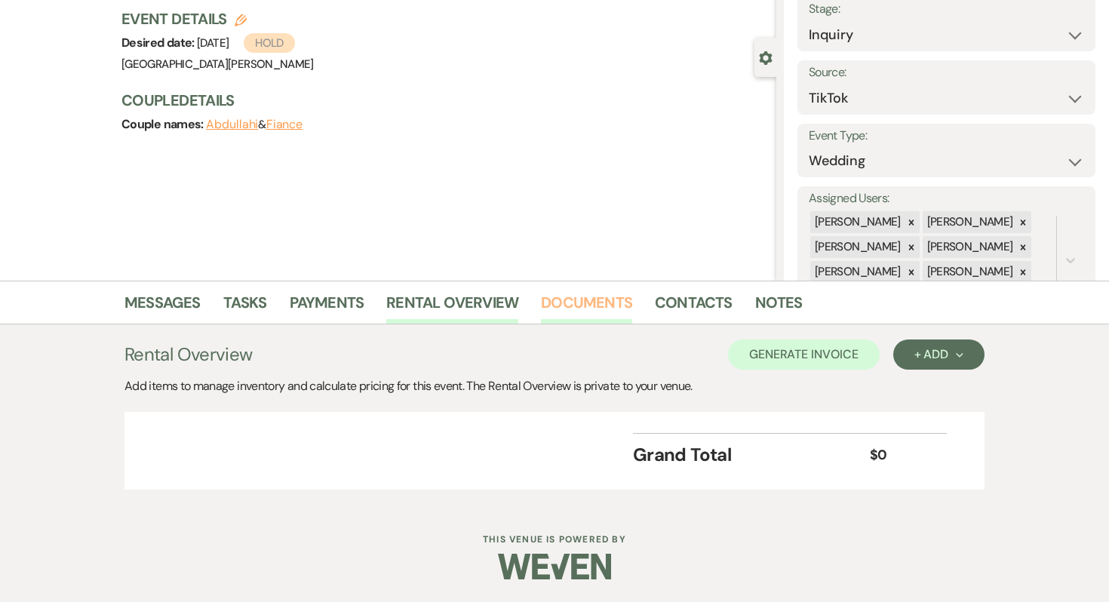
click at [578, 299] on link "Documents" at bounding box center [586, 306] width 91 height 33
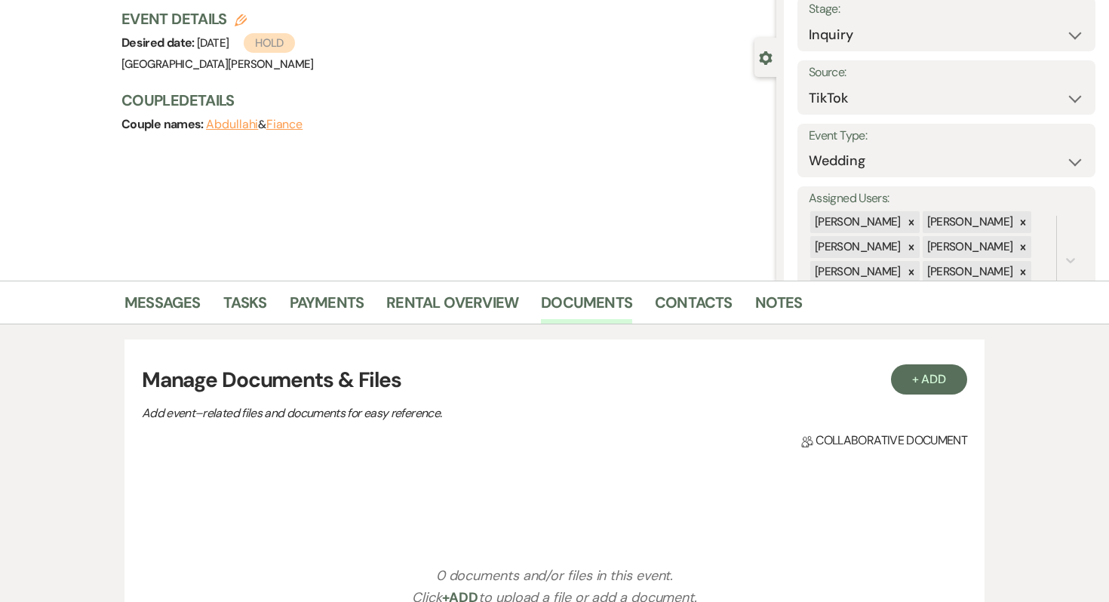
click at [696, 287] on li "Contacts" at bounding box center [705, 305] width 100 height 36
click at [755, 302] on link "Notes" at bounding box center [779, 306] width 48 height 33
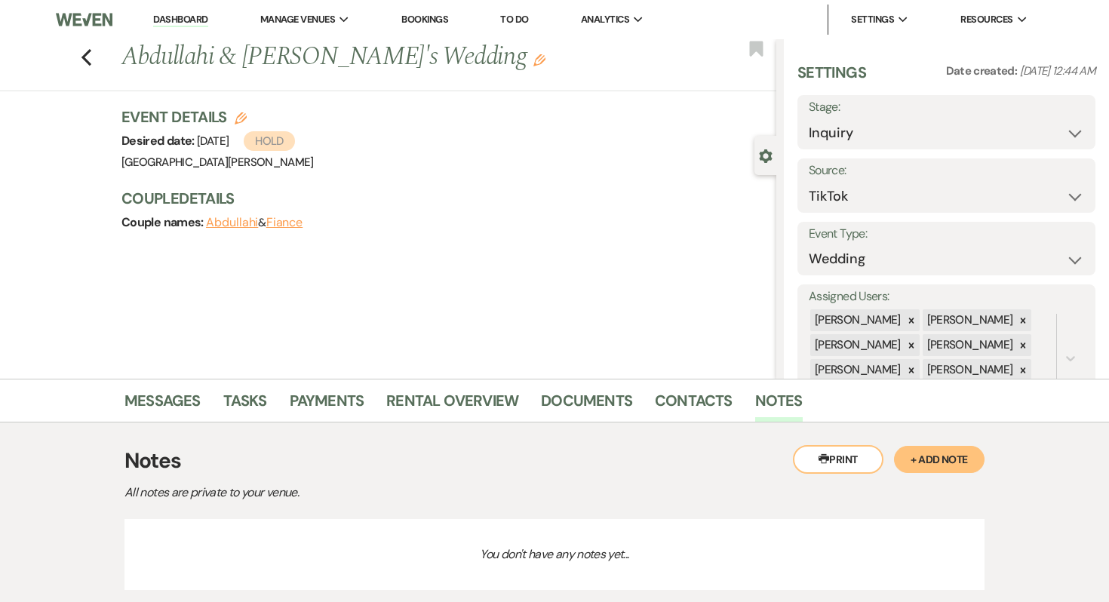
click at [96, 50] on div "Previous Abdullahi & Fiance's Wedding Edit Bookmark" at bounding box center [384, 65] width 784 height 52
click at [88, 58] on icon "Previous" at bounding box center [86, 57] width 11 height 18
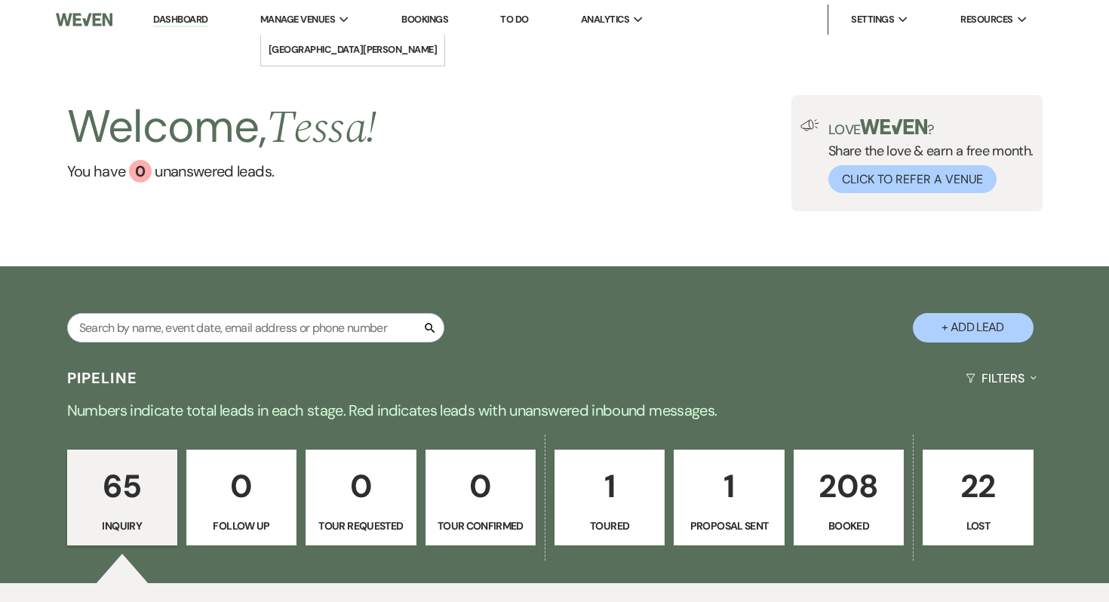
click at [306, 20] on span "Manage Venues" at bounding box center [297, 19] width 75 height 15
click at [317, 57] on li "[GEOGRAPHIC_DATA][PERSON_NAME]" at bounding box center [352, 49] width 169 height 15
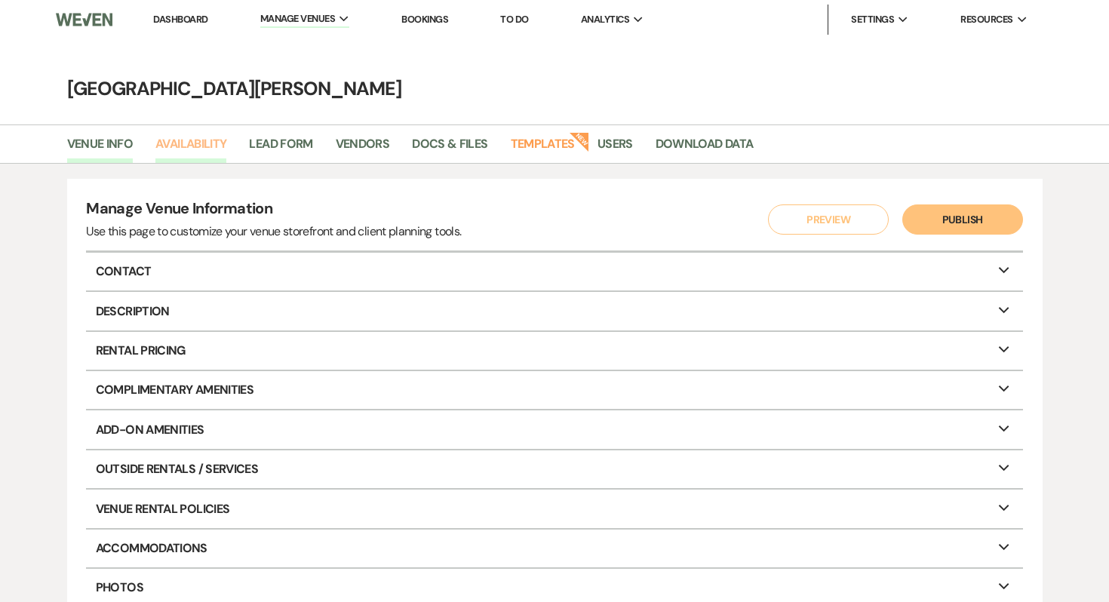
click at [211, 149] on link "Availability" at bounding box center [190, 148] width 71 height 29
select select "3"
select select "2026"
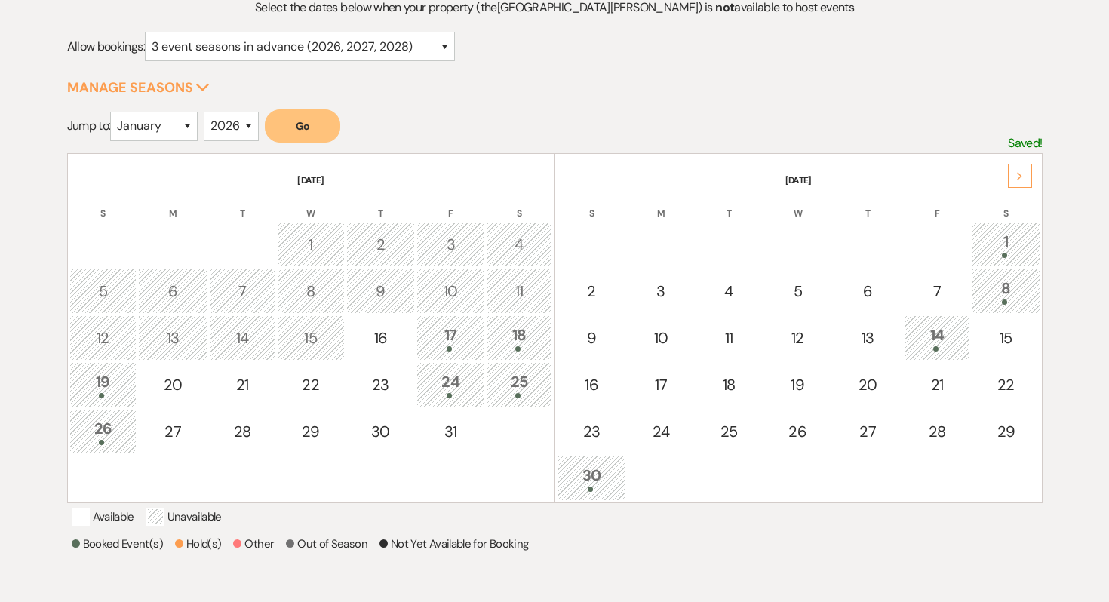
scroll to position [184, 0]
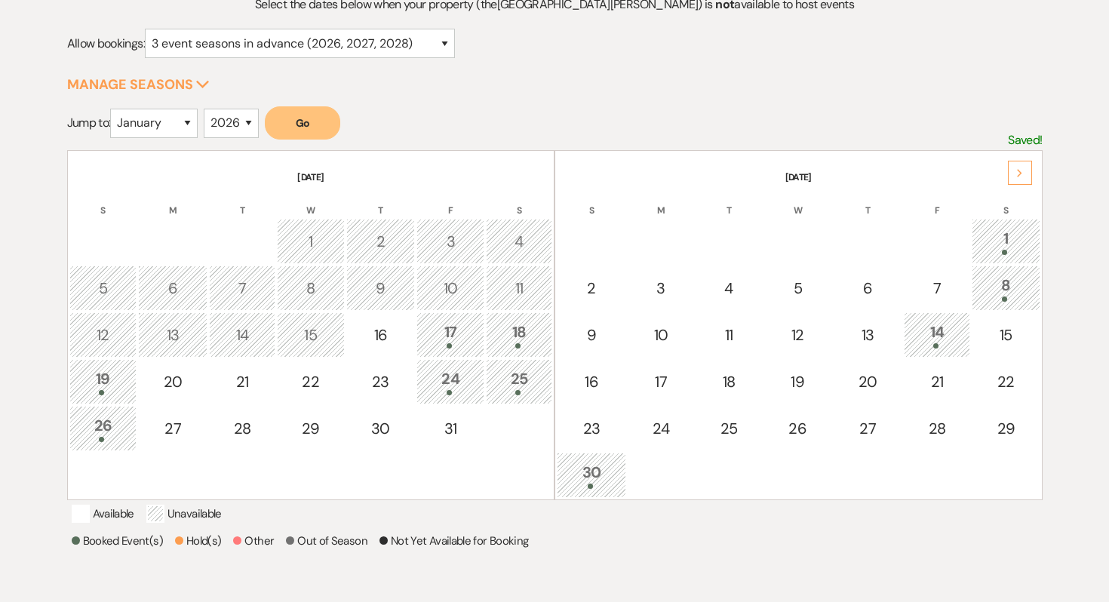
click at [1023, 170] on div "Next" at bounding box center [1020, 173] width 24 height 24
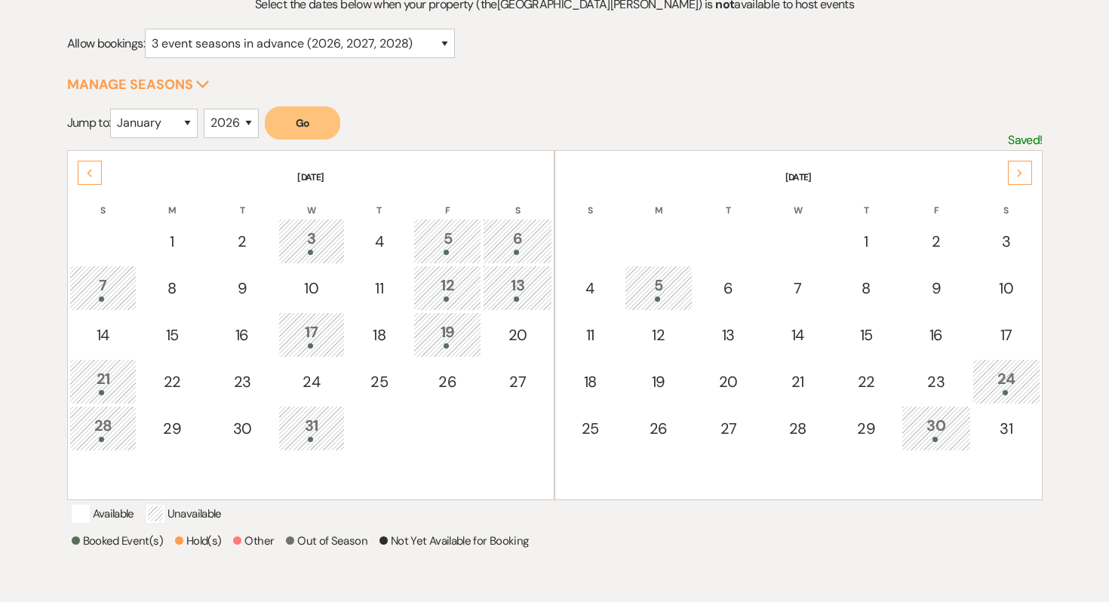
click at [1023, 170] on div "Next" at bounding box center [1020, 173] width 24 height 24
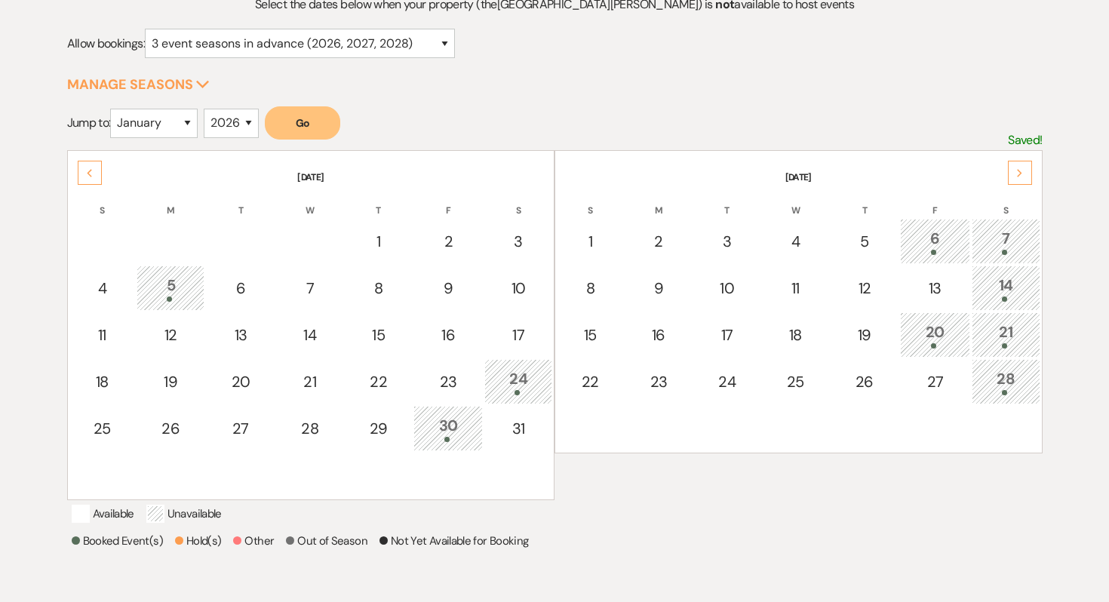
click at [1023, 170] on div "Next" at bounding box center [1020, 173] width 24 height 24
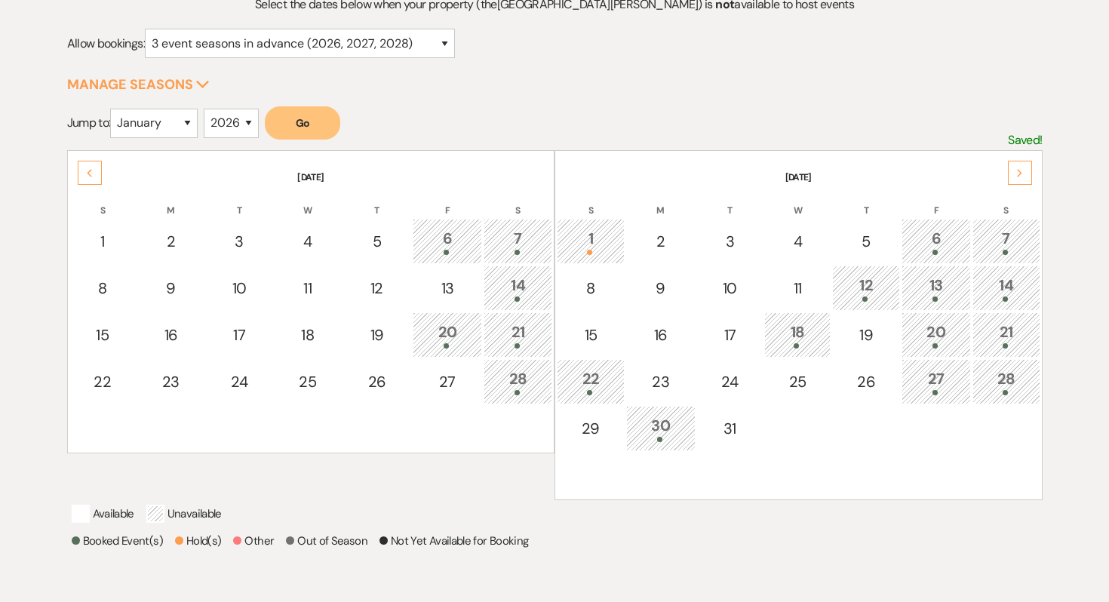
click at [1023, 170] on div "Next" at bounding box center [1020, 173] width 24 height 24
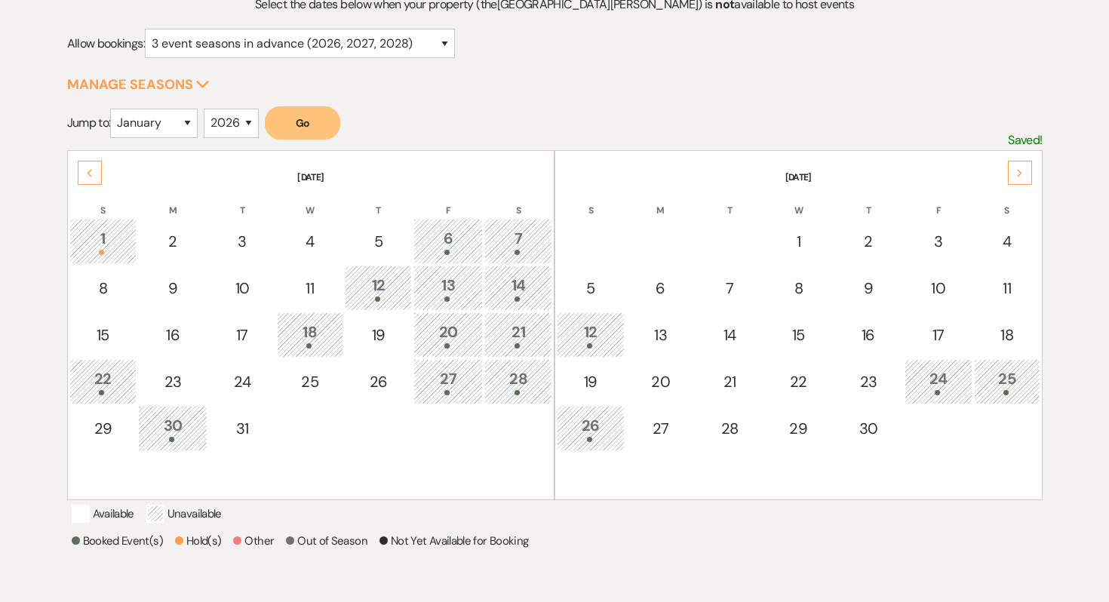
click at [1023, 170] on div "Next" at bounding box center [1020, 173] width 24 height 24
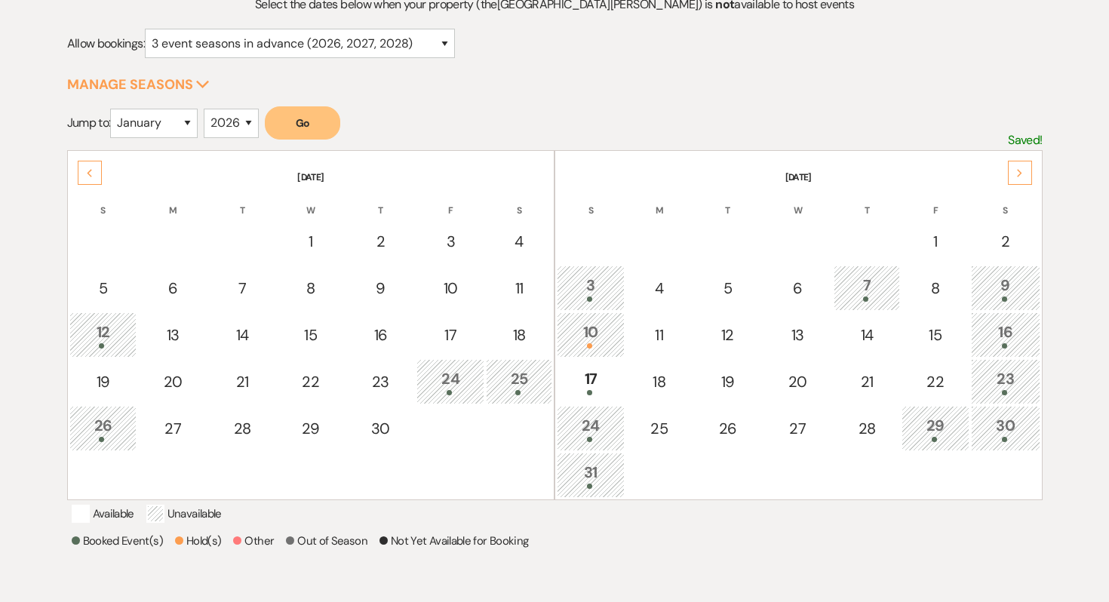
click at [1023, 170] on div "Next" at bounding box center [1020, 173] width 24 height 24
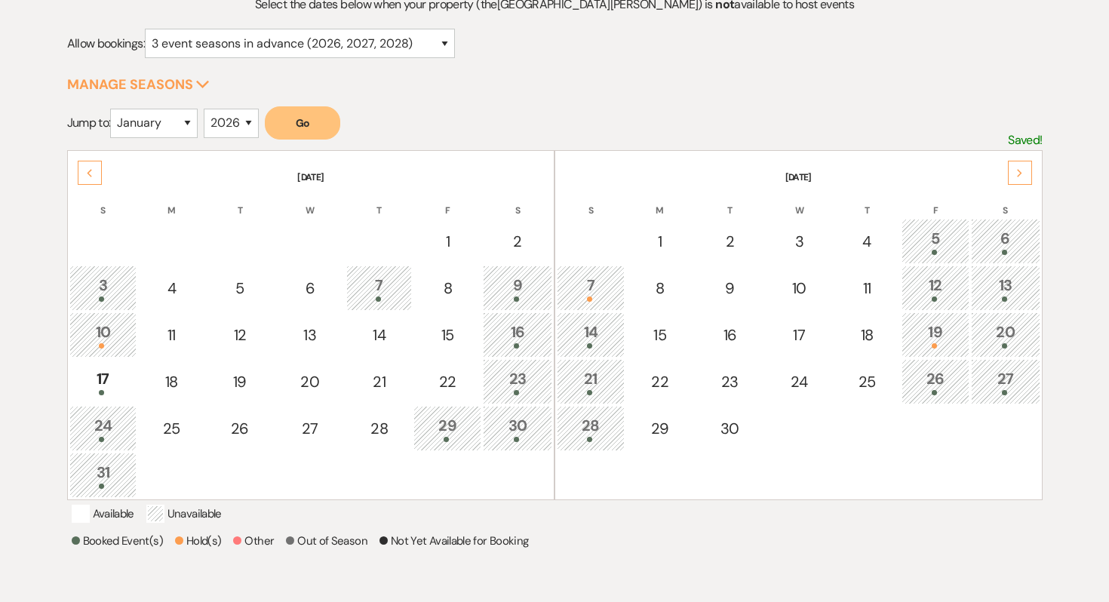
click at [1023, 170] on div "Next" at bounding box center [1020, 173] width 24 height 24
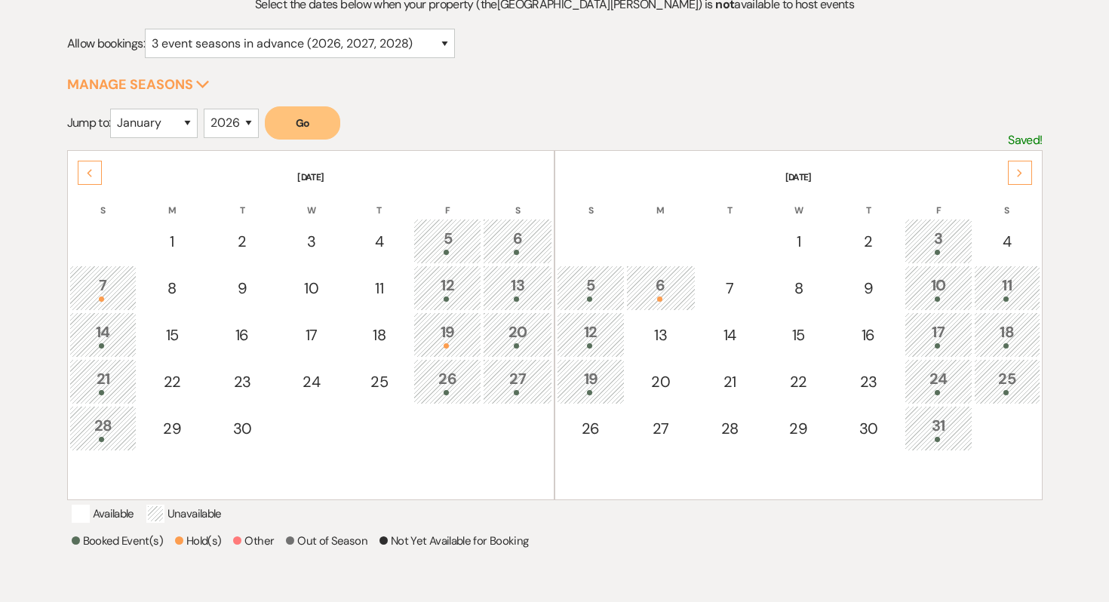
click at [1020, 179] on div "Next" at bounding box center [1020, 173] width 24 height 24
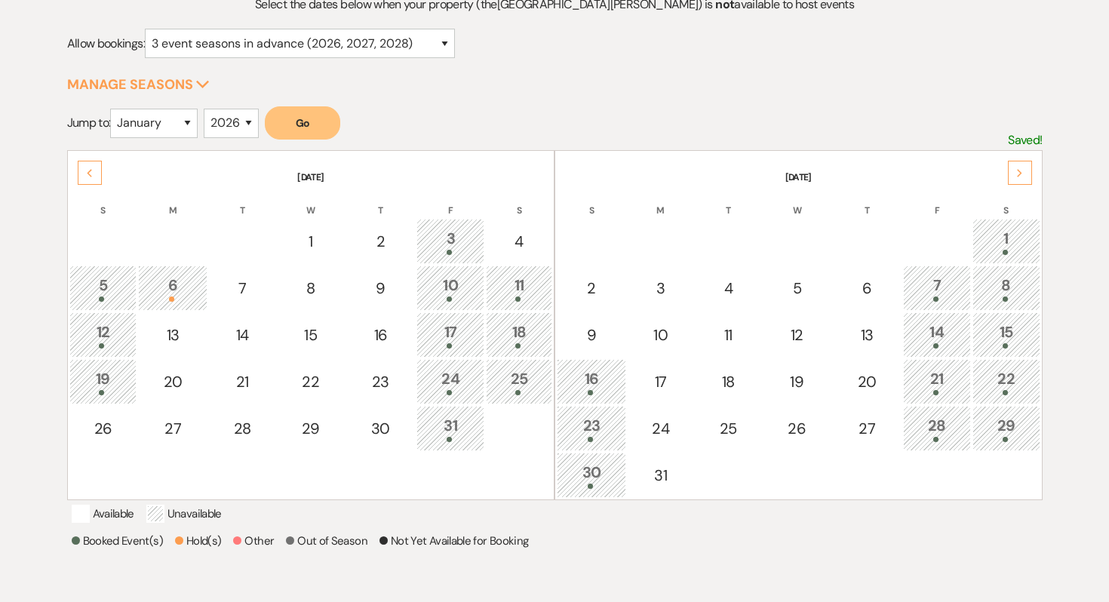
click at [1020, 179] on div "Next" at bounding box center [1020, 173] width 24 height 24
